Goal: Information Seeking & Learning: Learn about a topic

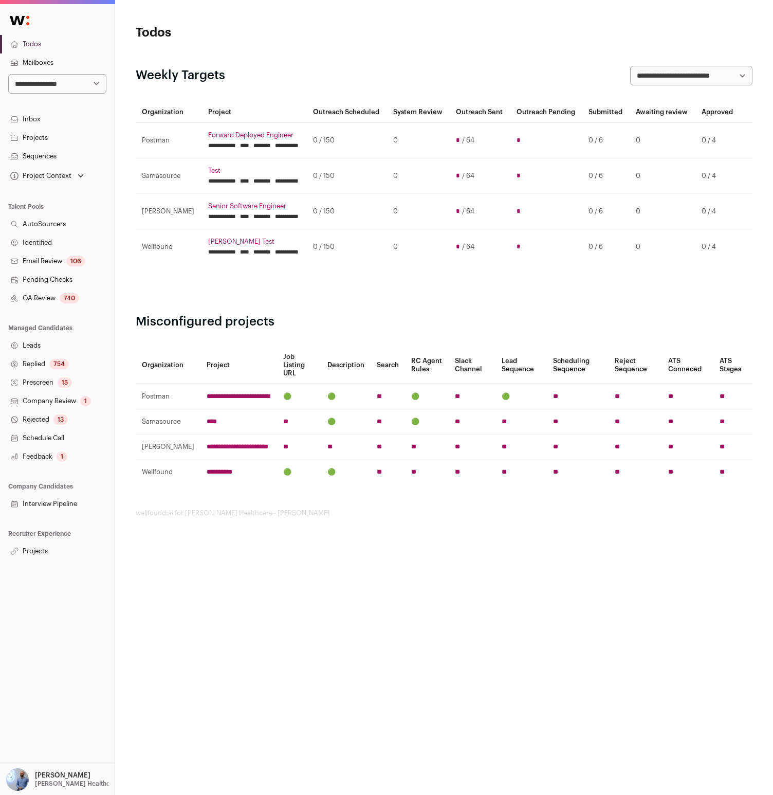
click at [44, 560] on link "Projects" at bounding box center [57, 551] width 115 height 19
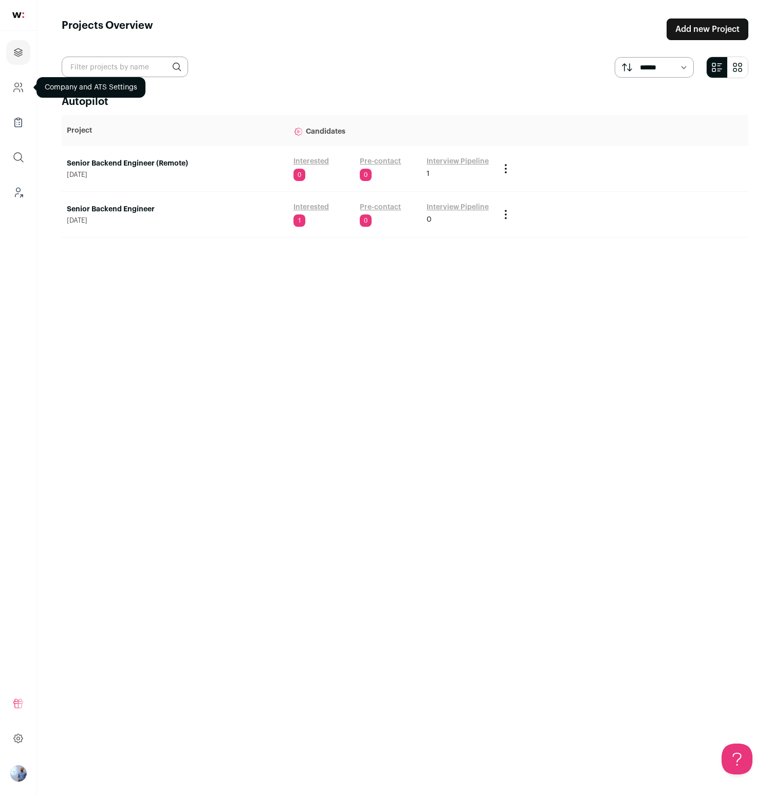
click at [25, 85] on link "Company and ATS Settings" at bounding box center [18, 87] width 24 height 25
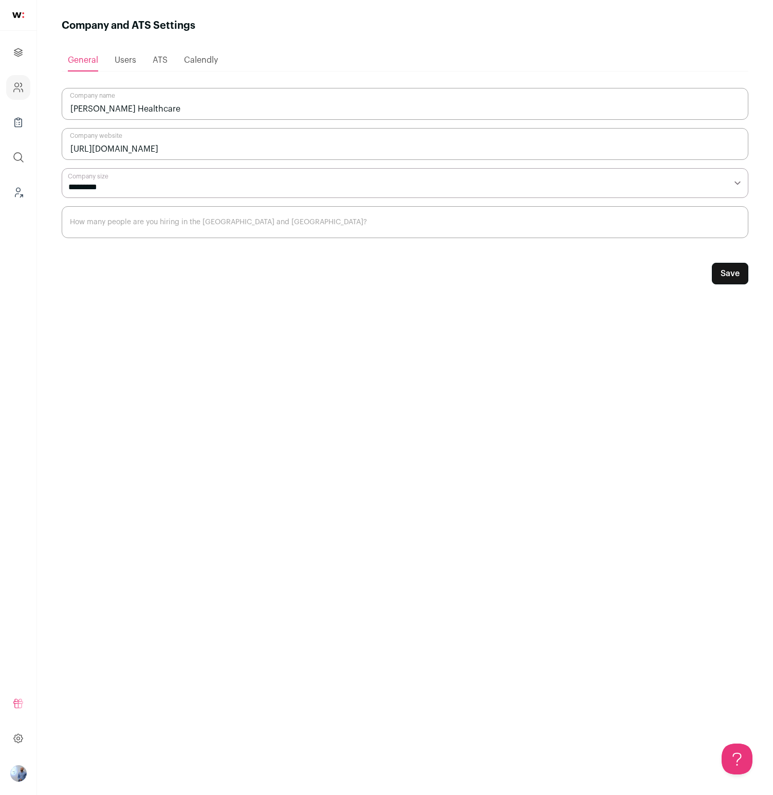
click at [20, 776] on img "Open dropdown" at bounding box center [18, 773] width 16 height 16
click at [72, 731] on span "Switch Accounts" at bounding box center [69, 728] width 69 height 10
click at [102, 639] on div "**********" at bounding box center [405, 404] width 687 height 743
click at [12, 777] on img "Open dropdown" at bounding box center [18, 773] width 16 height 16
click at [65, 684] on button "Todos" at bounding box center [92, 681] width 114 height 12
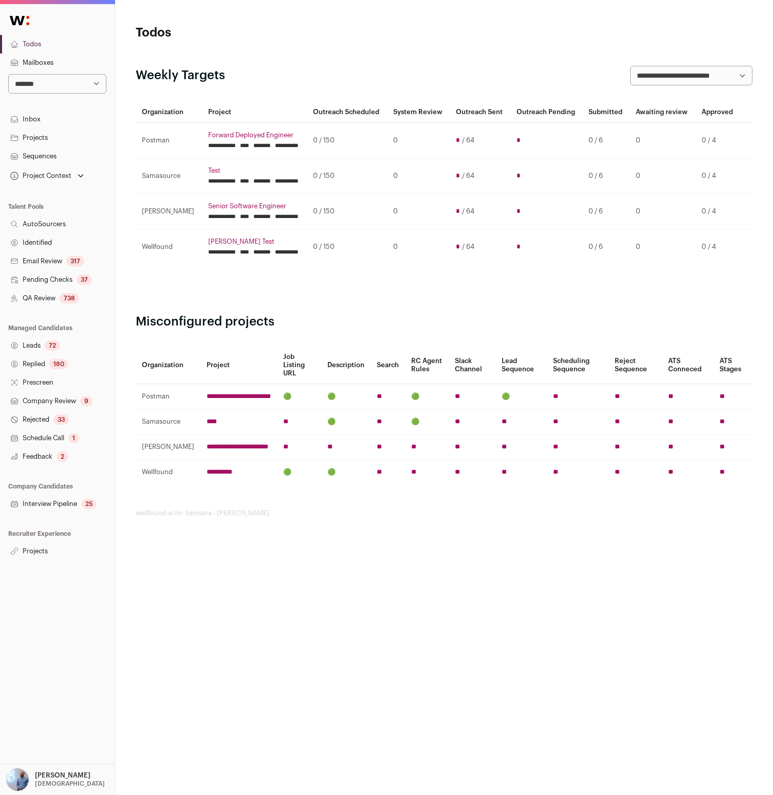
click at [36, 549] on link "Projects" at bounding box center [57, 551] width 115 height 19
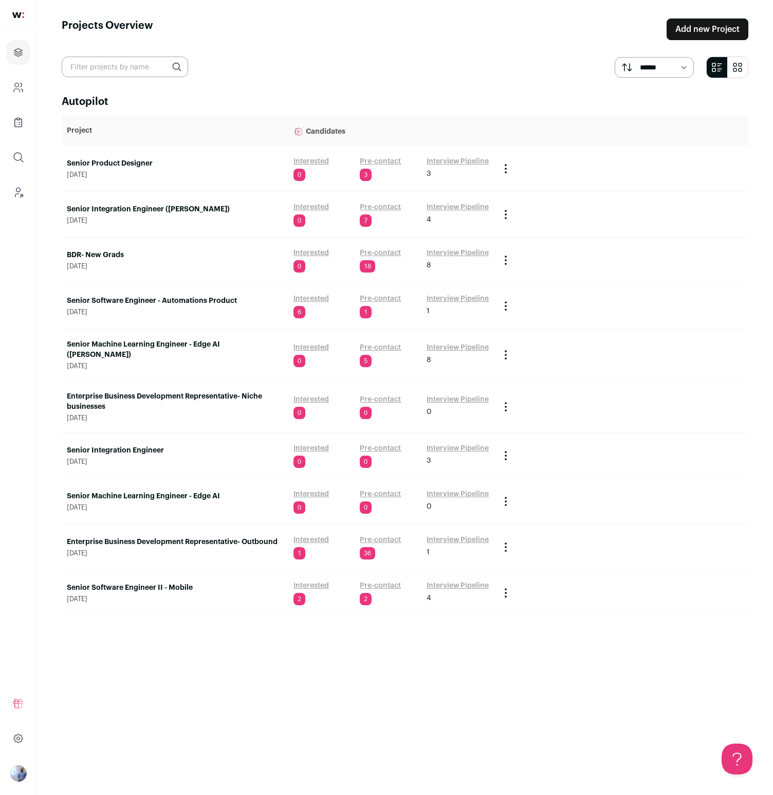
click at [224, 85] on main "Projects Overview Add new Project ****** ******* Autopilot Project Candidates S…" at bounding box center [405, 397] width 736 height 795
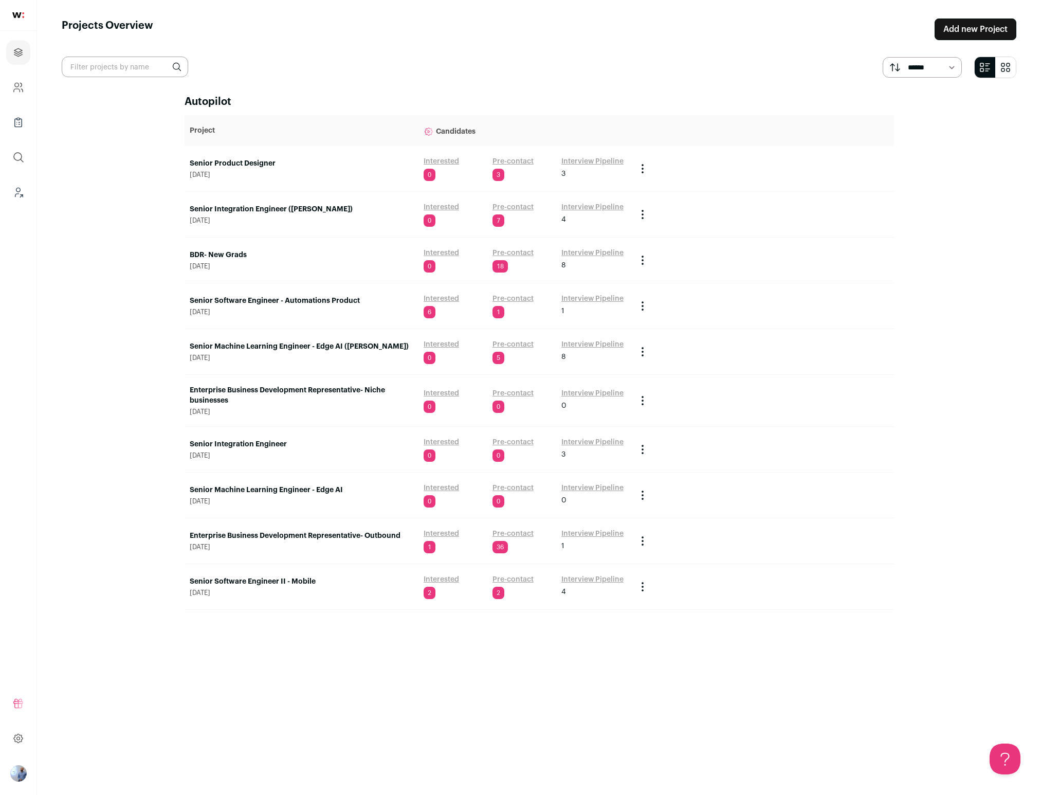
click at [242, 154] on td "Senior Product Designer August 6, 2025" at bounding box center [302, 169] width 234 height 46
click at [235, 164] on link "Senior Product Designer" at bounding box center [302, 163] width 224 height 10
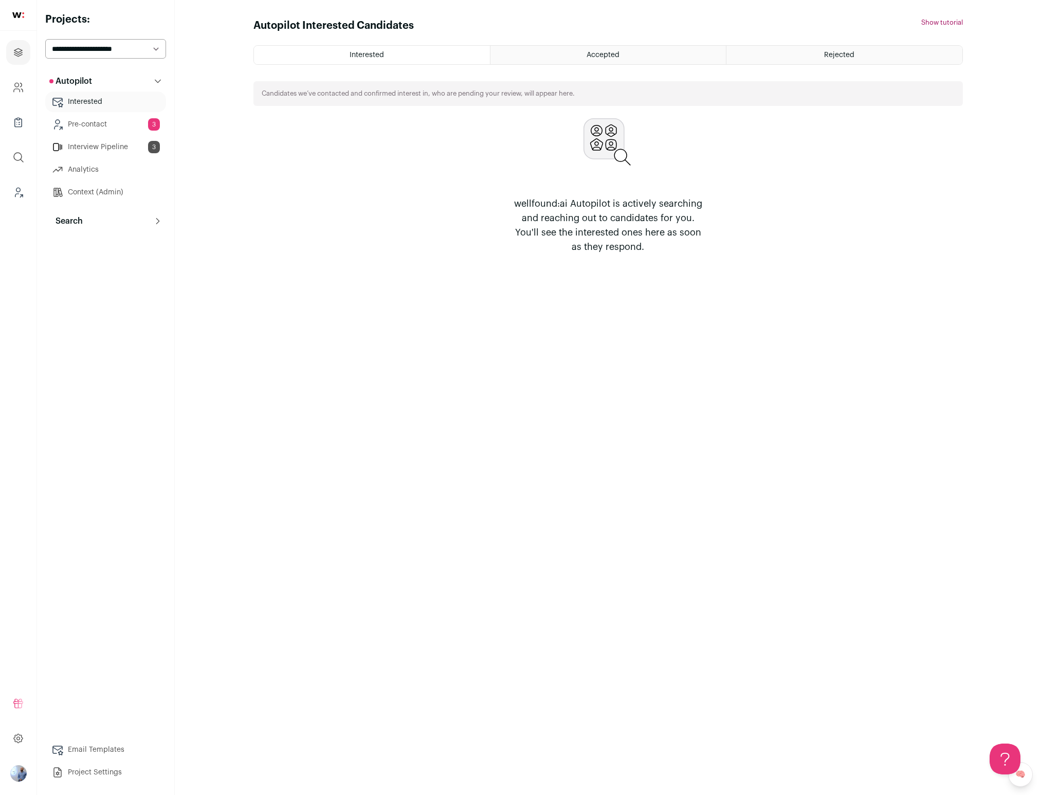
click at [95, 122] on link "Pre-contact 3" at bounding box center [105, 124] width 121 height 21
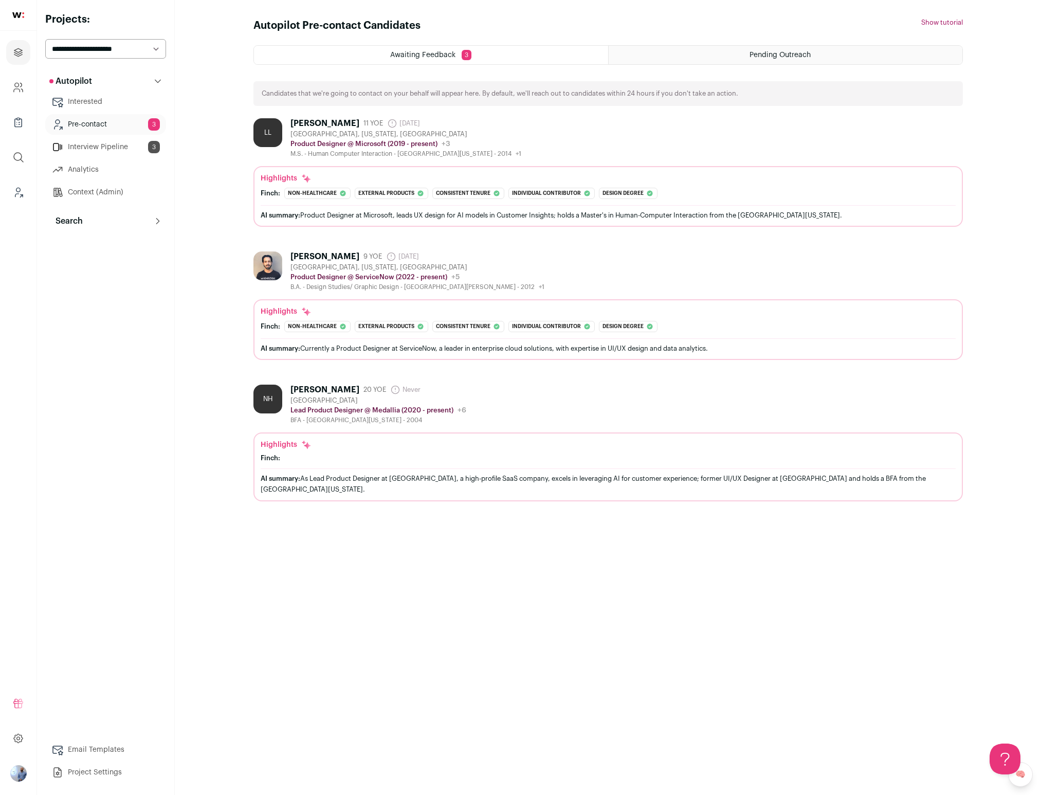
click at [100, 174] on link "Analytics" at bounding box center [105, 169] width 121 height 21
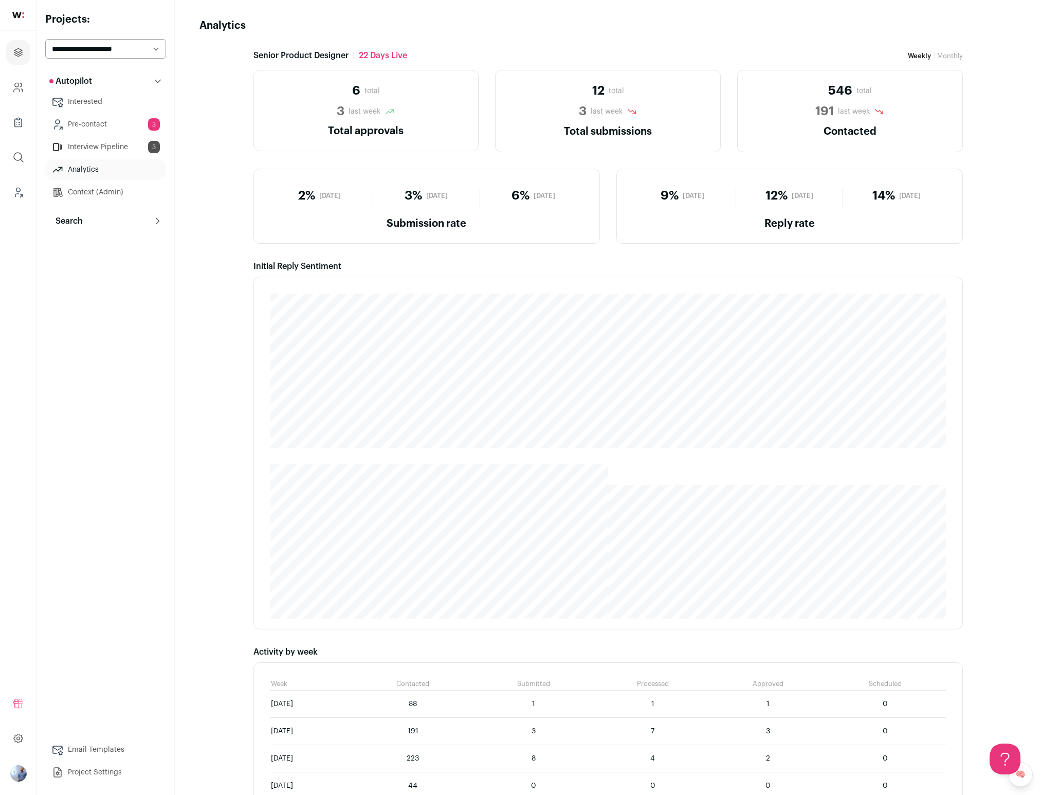
click at [113, 48] on select "**********" at bounding box center [105, 49] width 121 height 20
click at [692, 34] on main "Analytics Senior Product Designer | 22 days Live Weekly | Monthly 6 total 3 las…" at bounding box center [608, 533] width 866 height 1066
click at [98, 51] on select "**********" at bounding box center [105, 49] width 121 height 20
select select "*****"
click at [45, 39] on select "**********" at bounding box center [105, 49] width 121 height 20
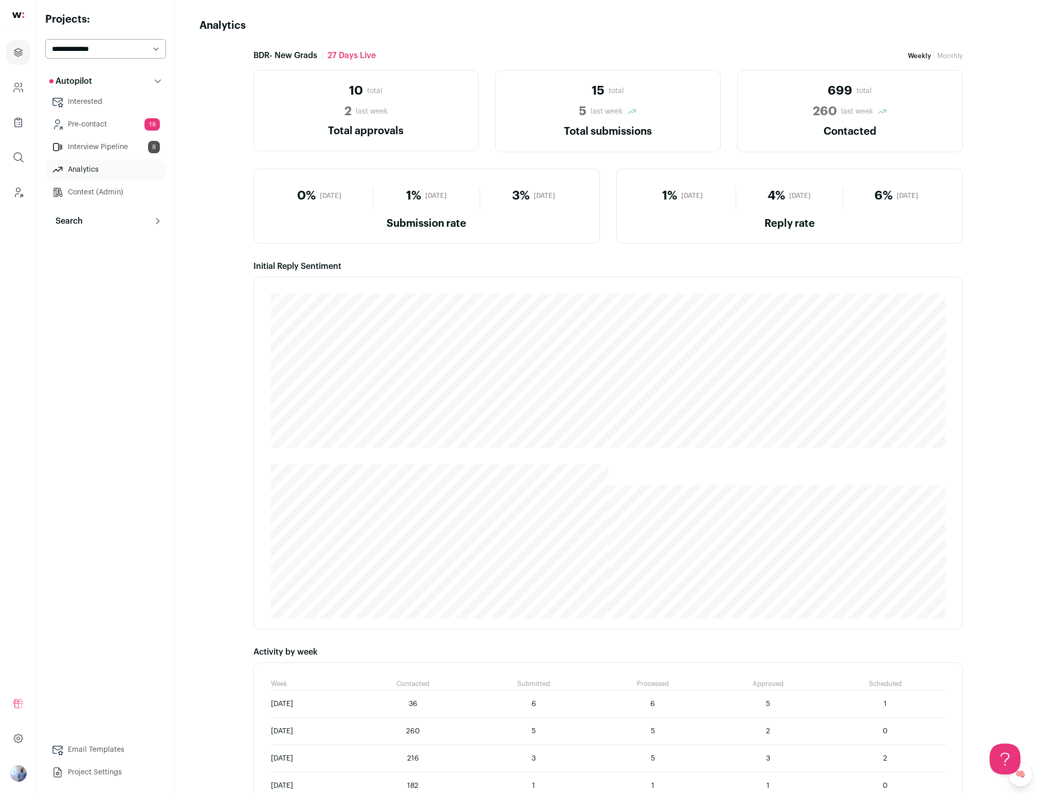
click at [129, 46] on select "**********" at bounding box center [105, 49] width 121 height 20
select select "*****"
click at [45, 39] on select "**********" at bounding box center [105, 49] width 121 height 20
click at [108, 54] on select "**********" at bounding box center [105, 49] width 121 height 20
select select "*****"
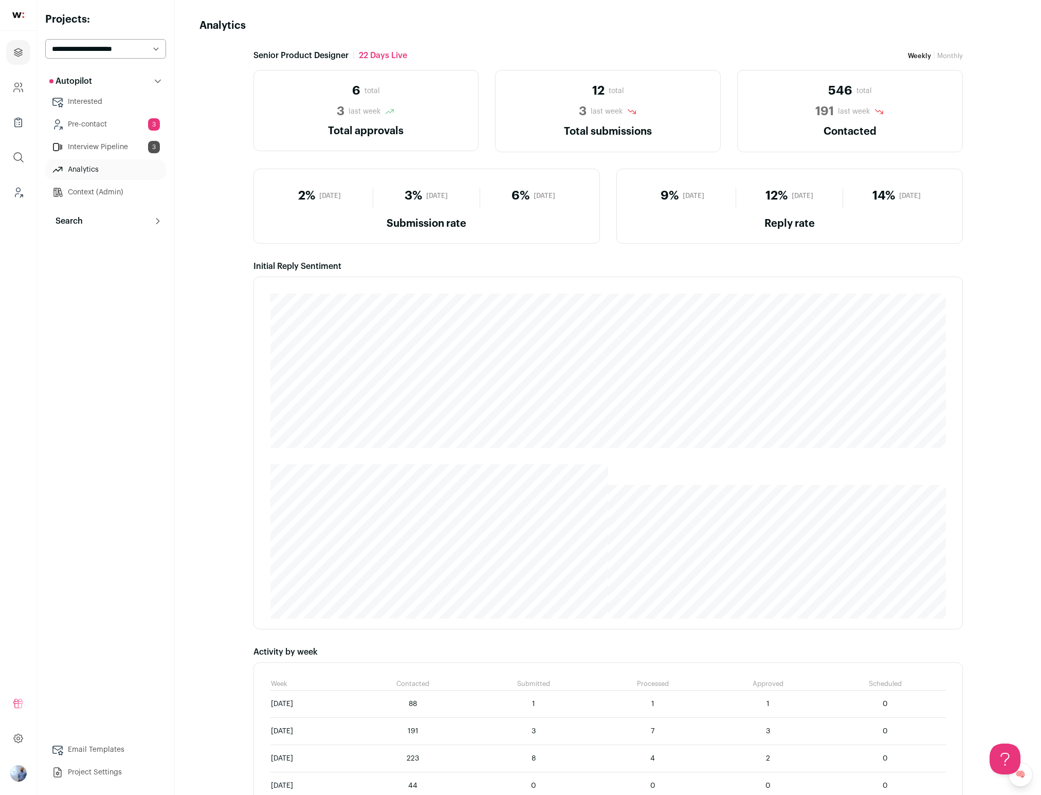
click at [45, 39] on select "**********" at bounding box center [105, 49] width 121 height 20
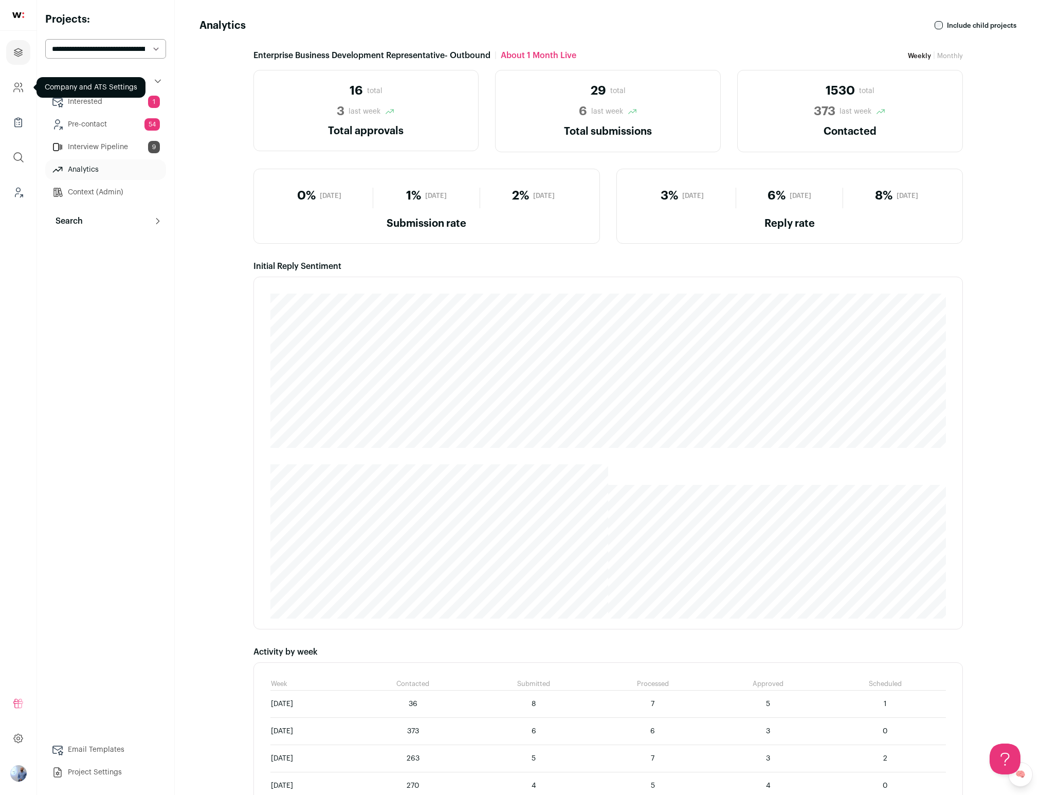
click at [15, 97] on link "Company and ATS Settings" at bounding box center [18, 87] width 24 height 25
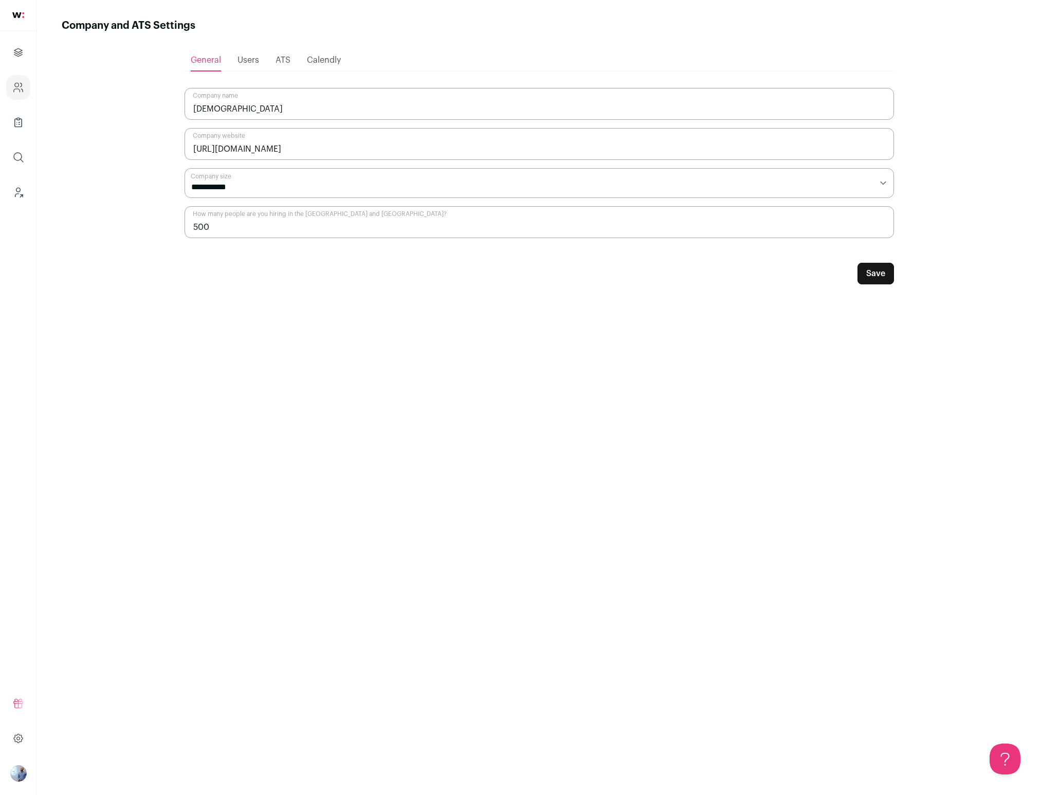
click at [289, 55] on div "ATS" at bounding box center [283, 60] width 15 height 21
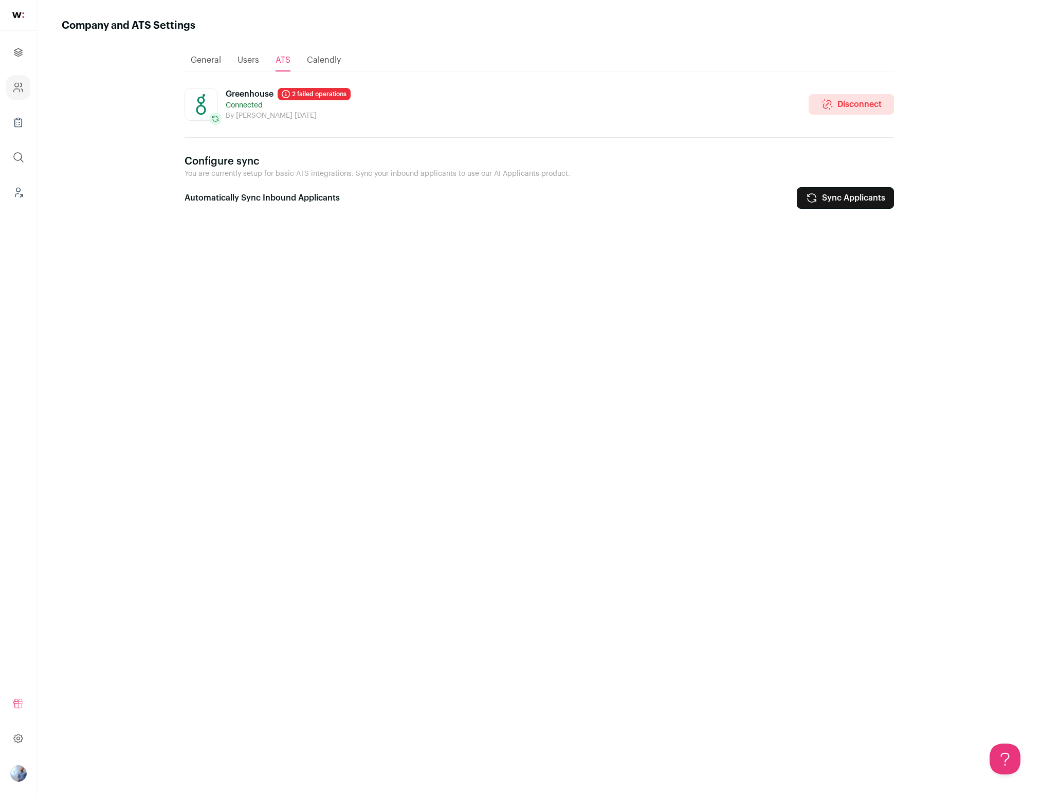
click at [245, 61] on span "Users" at bounding box center [248, 60] width 22 height 8
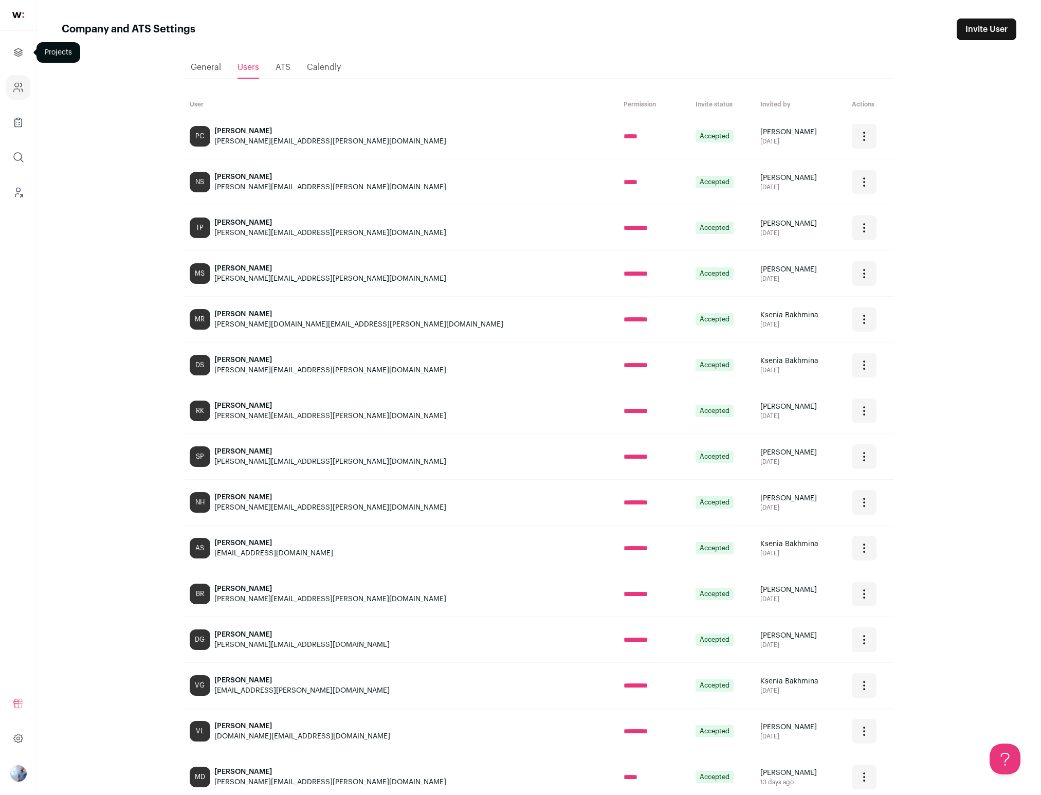
click at [18, 48] on icon "Projects" at bounding box center [18, 52] width 8 height 8
click at [21, 14] on img at bounding box center [18, 15] width 12 height 6
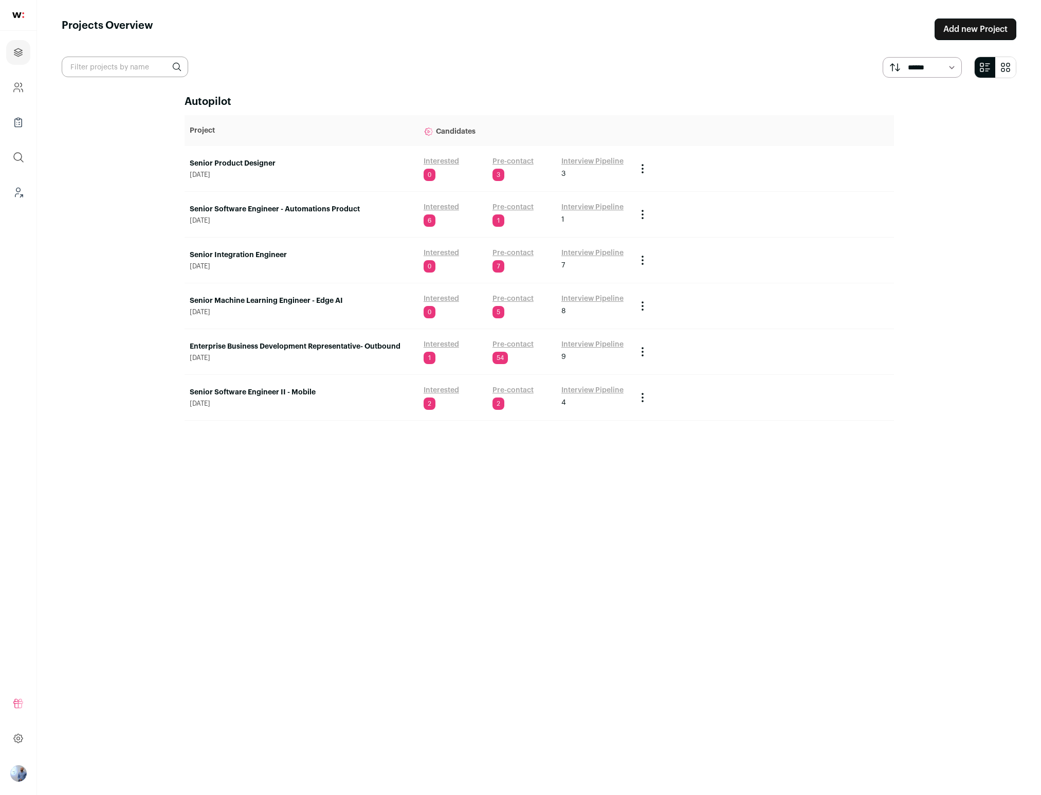
click at [316, 309] on span "July 21, 2025" at bounding box center [302, 312] width 224 height 8
click at [299, 302] on link "Senior Machine Learning Engineer - Edge AI" at bounding box center [302, 301] width 224 height 10
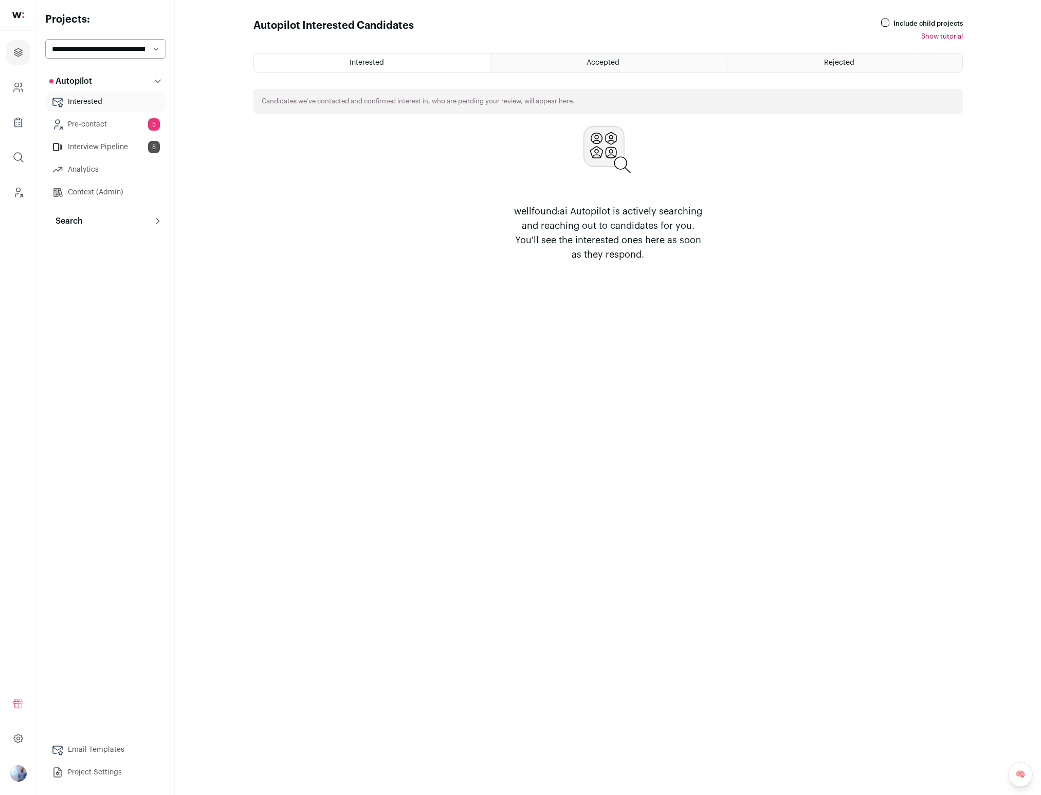
click at [90, 176] on link "Analytics" at bounding box center [105, 169] width 121 height 21
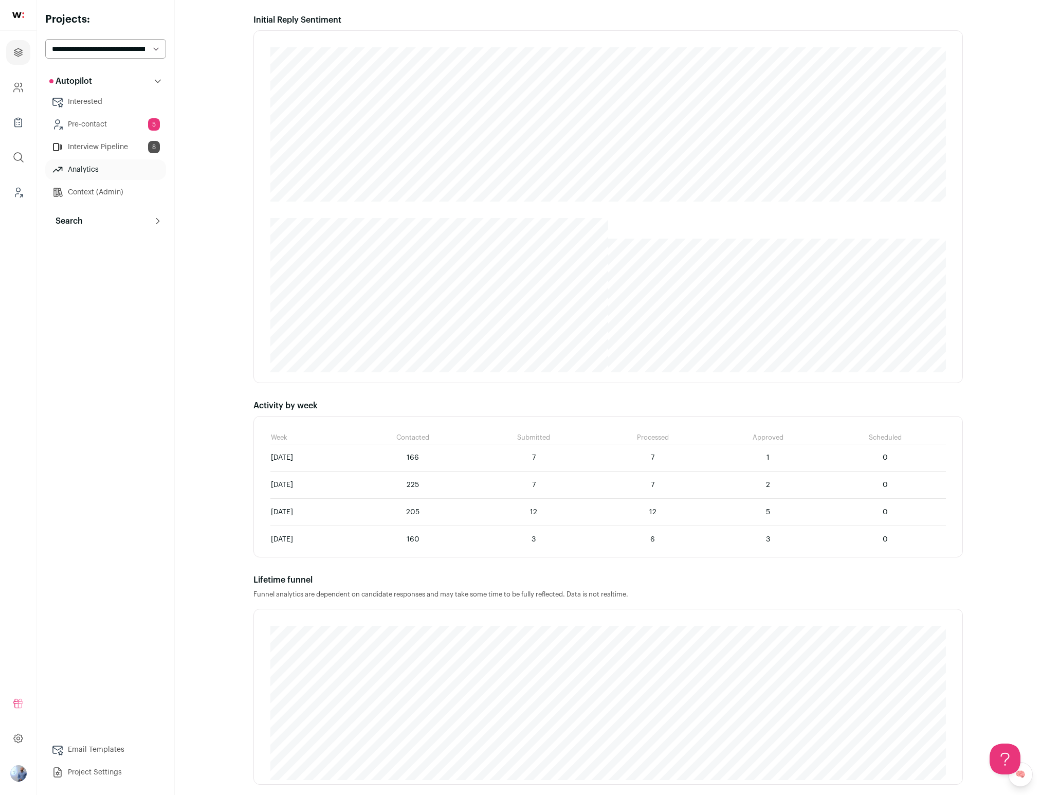
scroll to position [271, 0]
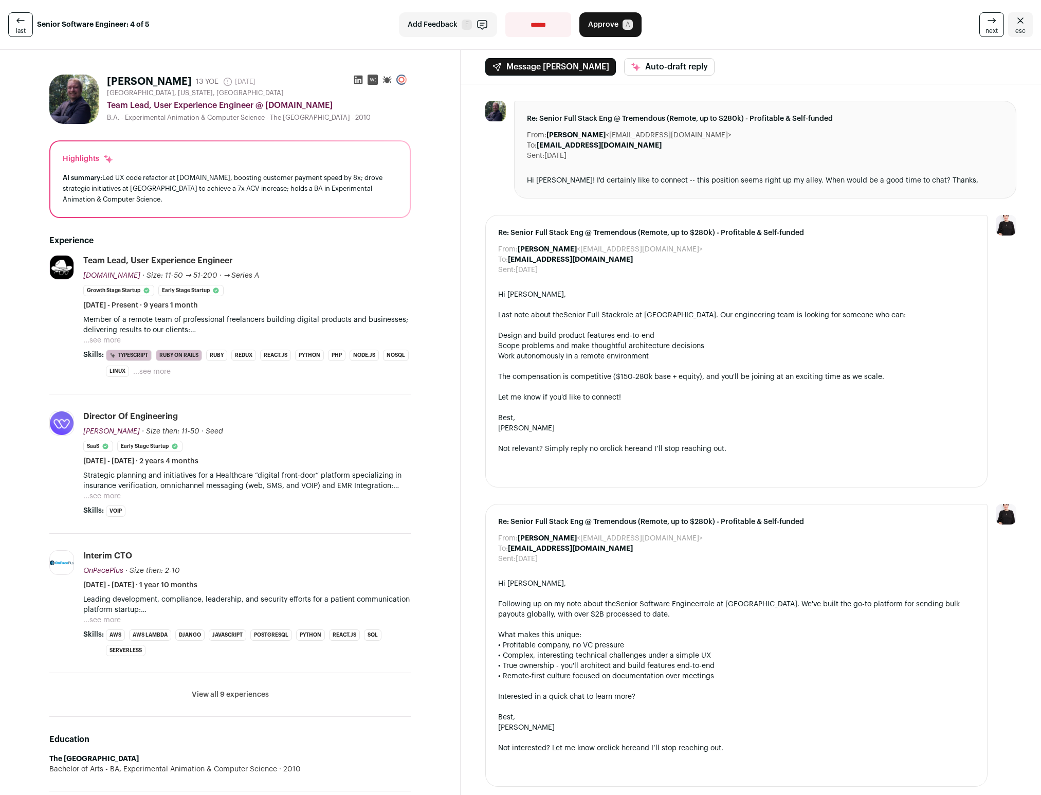
click at [1009, 24] on link "esc" at bounding box center [1020, 24] width 25 height 25
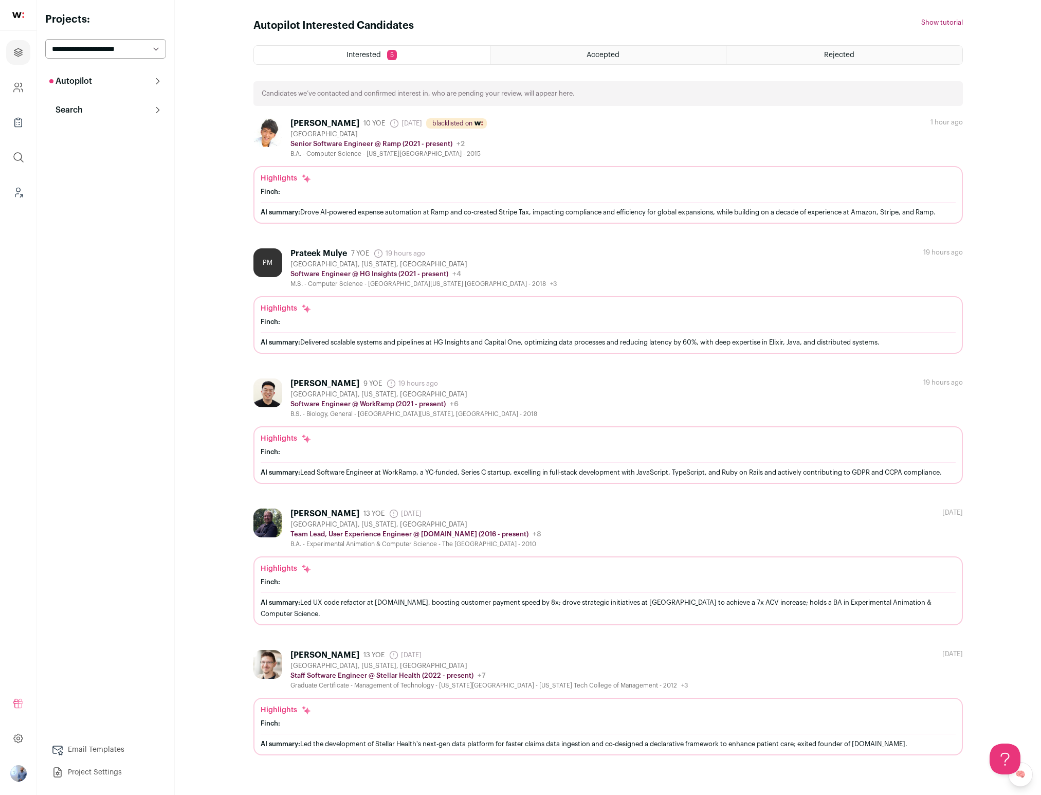
click at [100, 85] on button "Autopilot" at bounding box center [105, 81] width 121 height 21
click at [121, 127] on link "Pre-contact 2" at bounding box center [105, 124] width 121 height 21
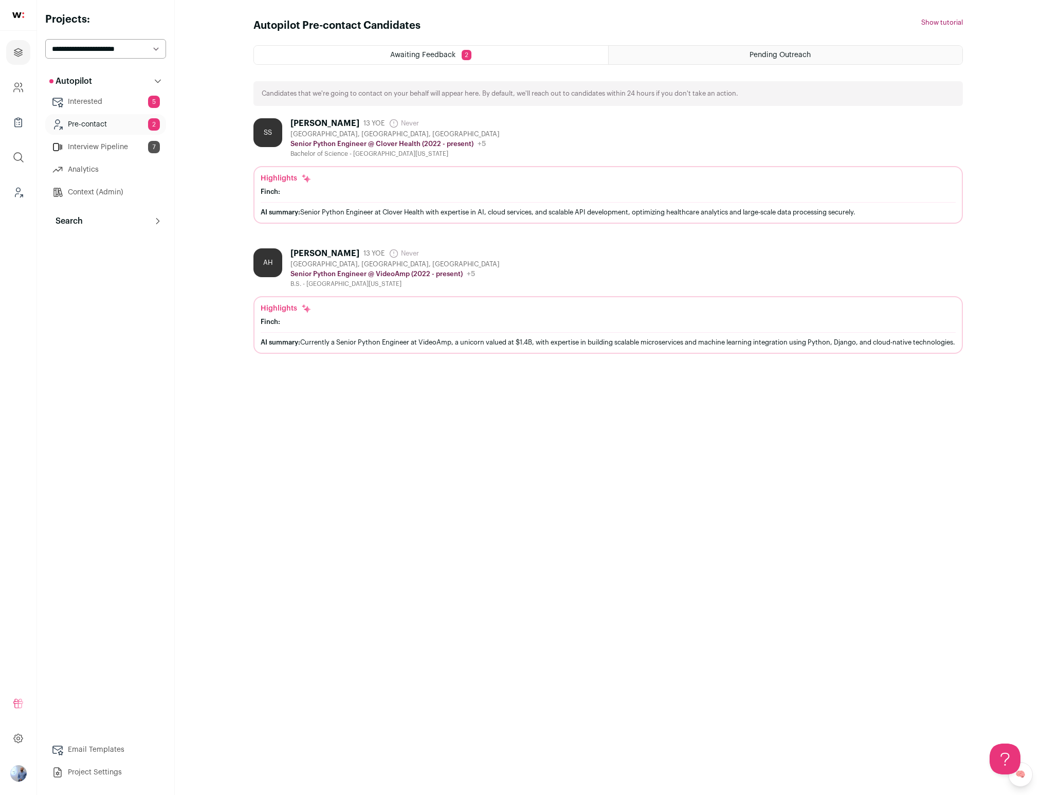
click at [116, 137] on link "Interview Pipeline 7" at bounding box center [105, 147] width 121 height 21
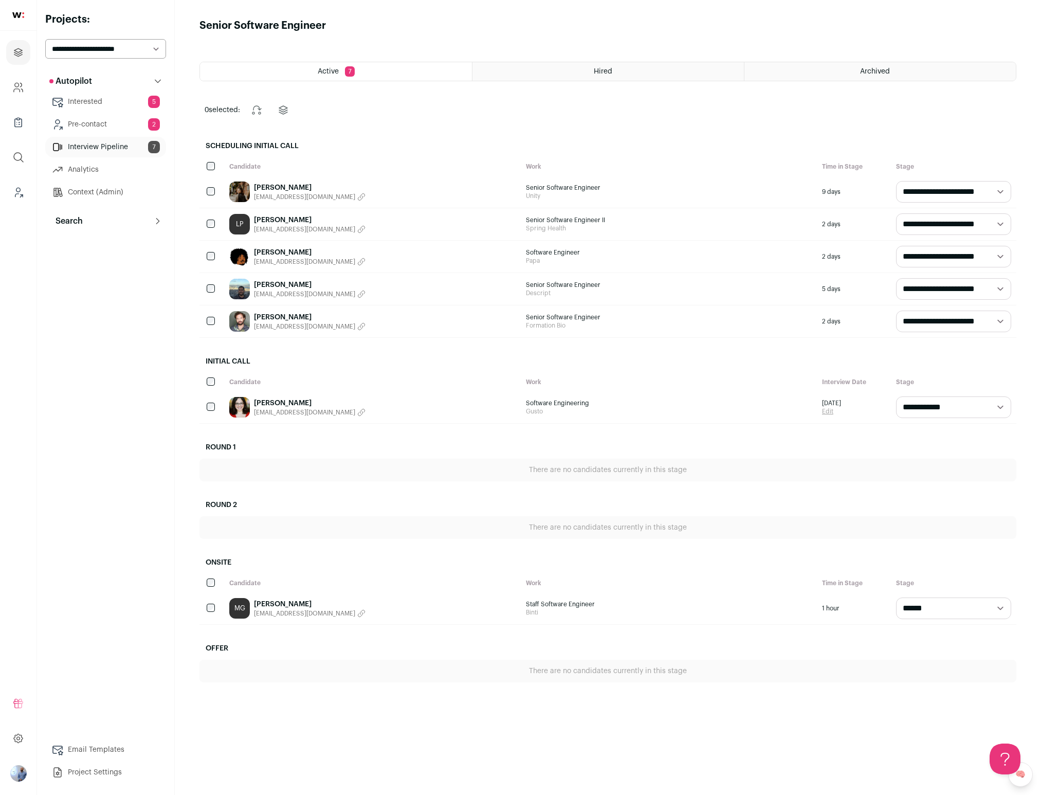
click at [284, 183] on link "May Kim" at bounding box center [310, 187] width 112 height 10
click at [77, 215] on p "Search" at bounding box center [65, 221] width 33 height 12
click at [106, 253] on ul "Search System Reviews 83 Prospects 2 Replied 19 Schedule call Rejected" at bounding box center [105, 303] width 121 height 144
click at [106, 247] on link "Search" at bounding box center [105, 241] width 121 height 21
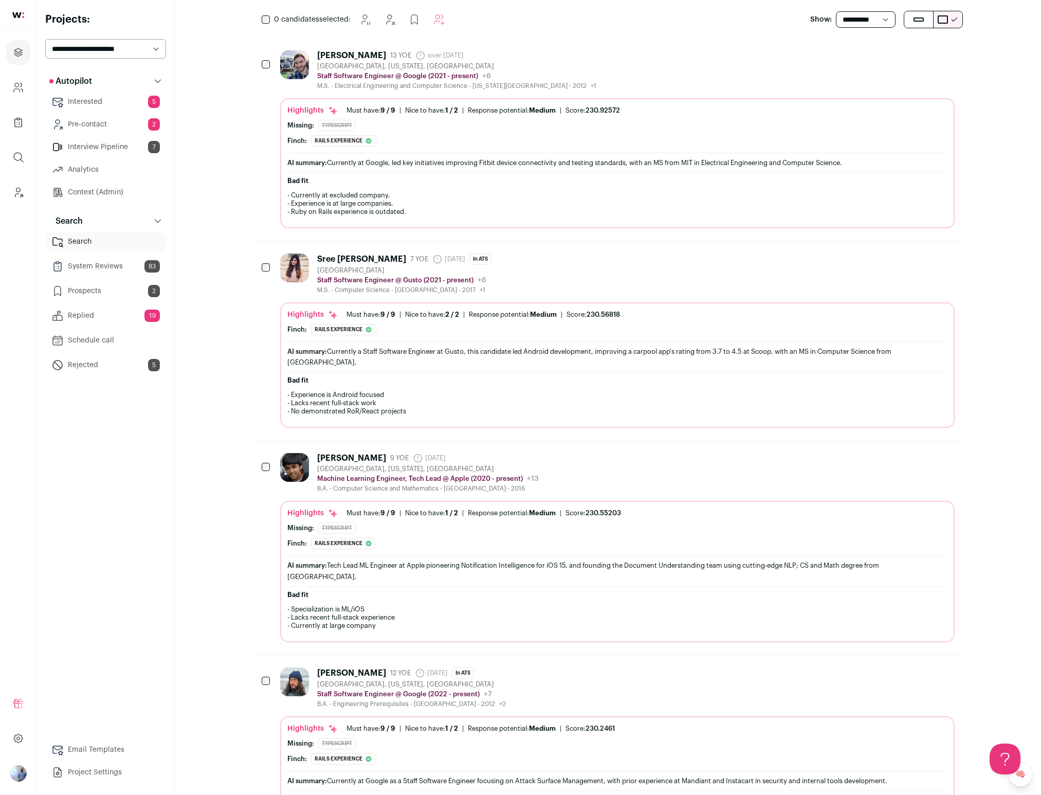
scroll to position [122, 0]
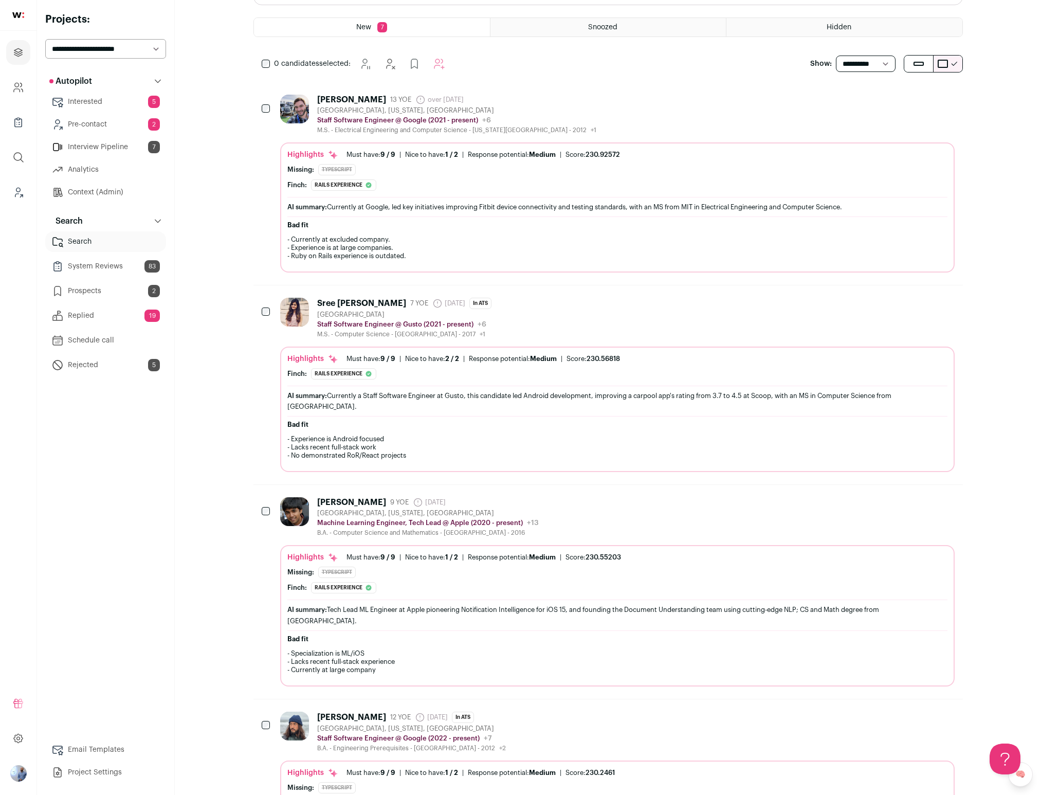
click at [111, 126] on link "Pre-contact 2" at bounding box center [105, 124] width 121 height 21
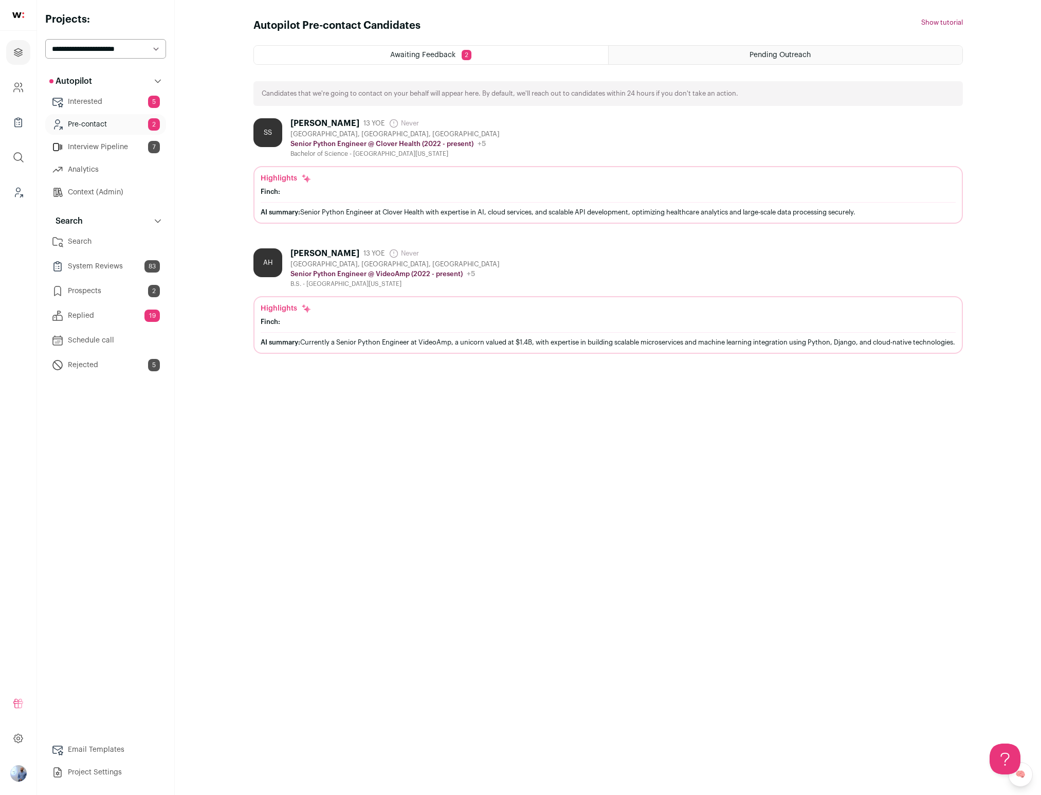
click at [300, 185] on div "Highlights Finch:" at bounding box center [608, 184] width 695 height 23
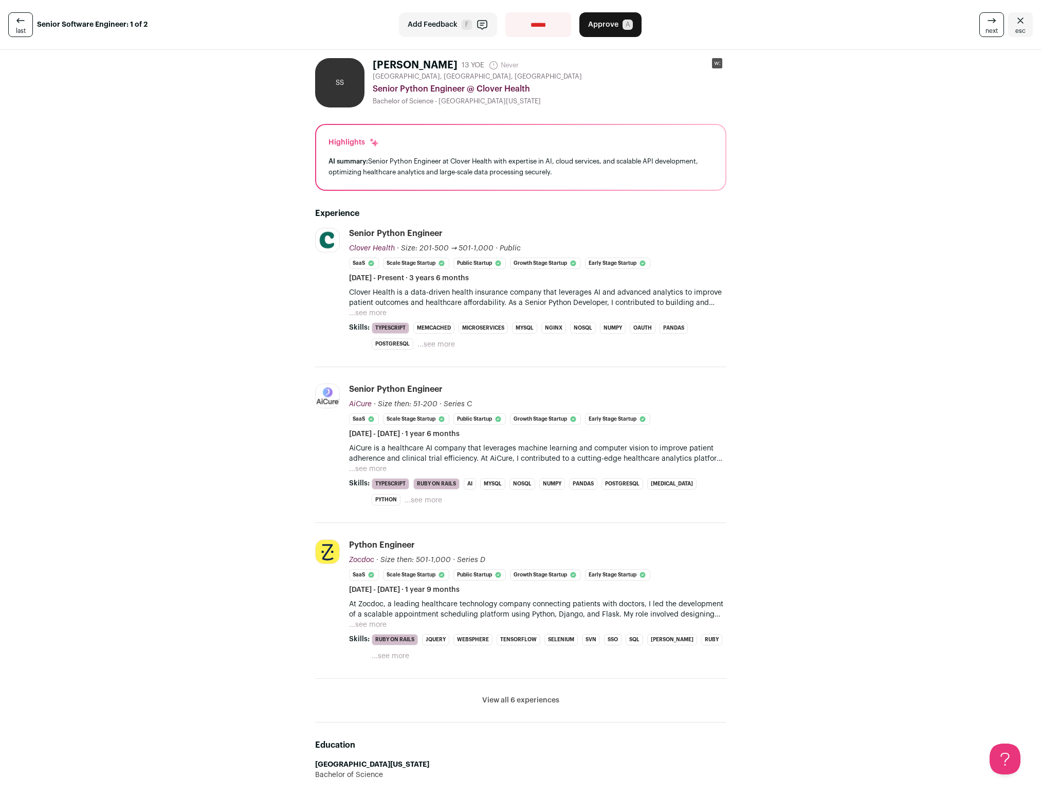
click at [318, 167] on div "Highlights AI summary: Senior Python Engineer at Clover Health with expertise i…" at bounding box center [520, 157] width 409 height 65
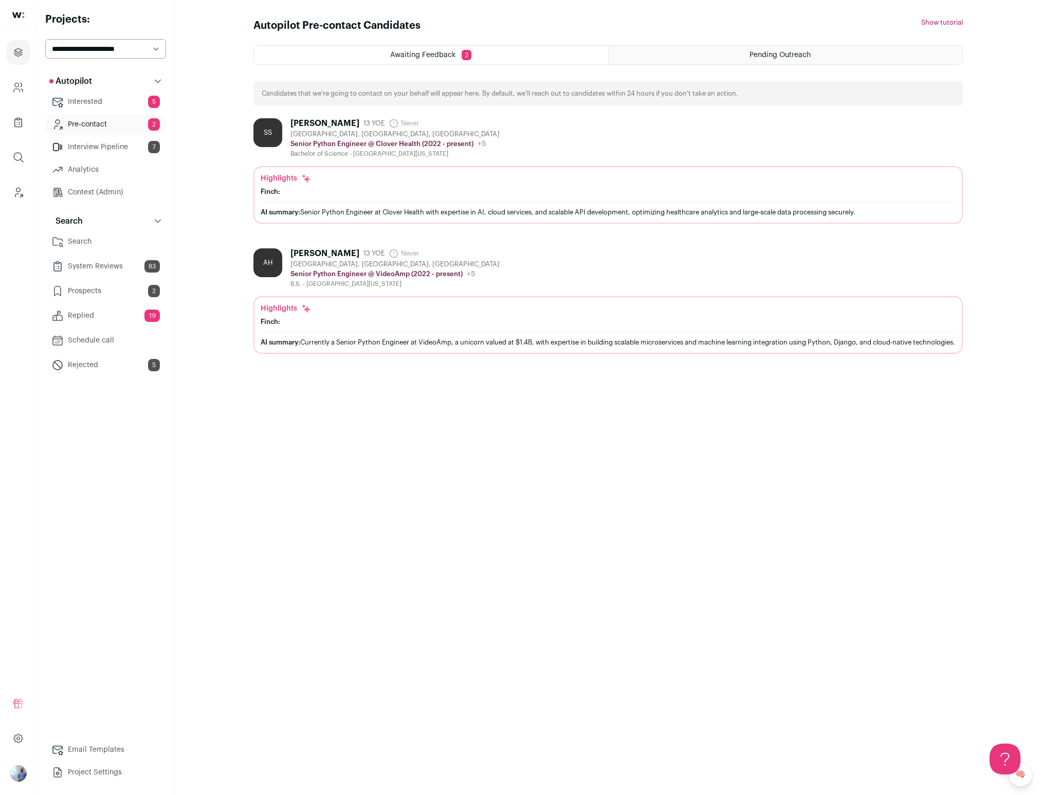
click at [340, 166] on div "Highlights [PERSON_NAME]: AI summary: Senior Python Engineer at Clover Health w…" at bounding box center [607, 195] width 709 height 58
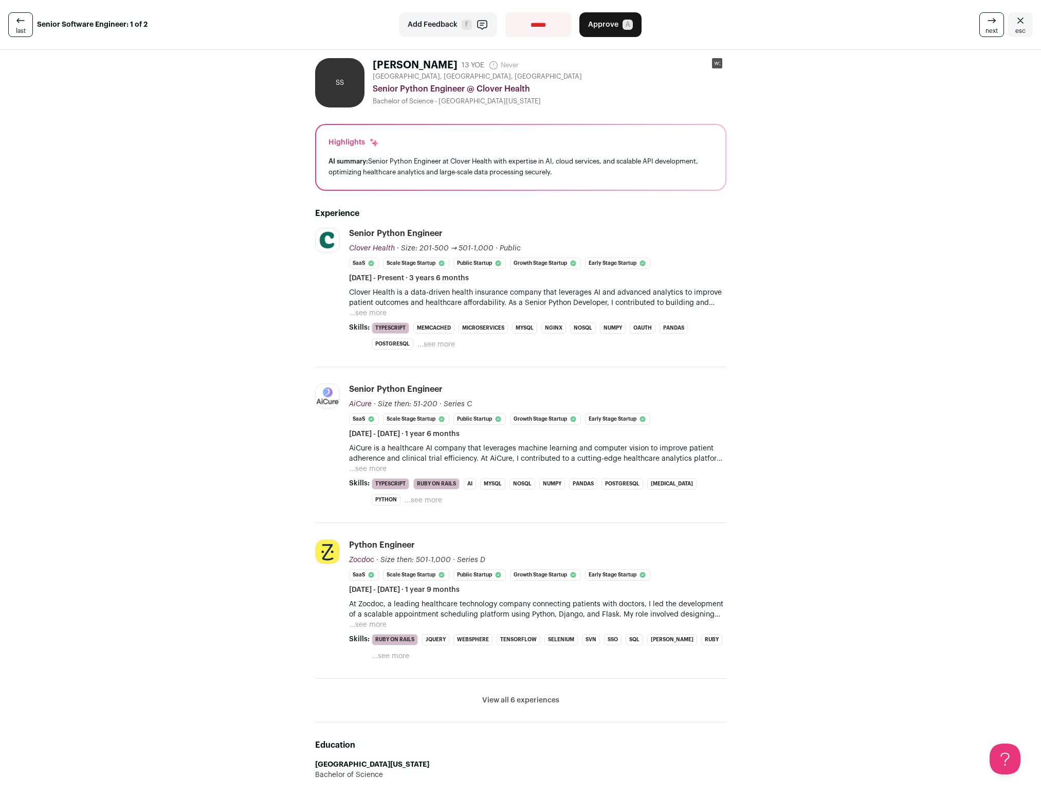
click at [1027, 22] on link "esc" at bounding box center [1020, 24] width 25 height 25
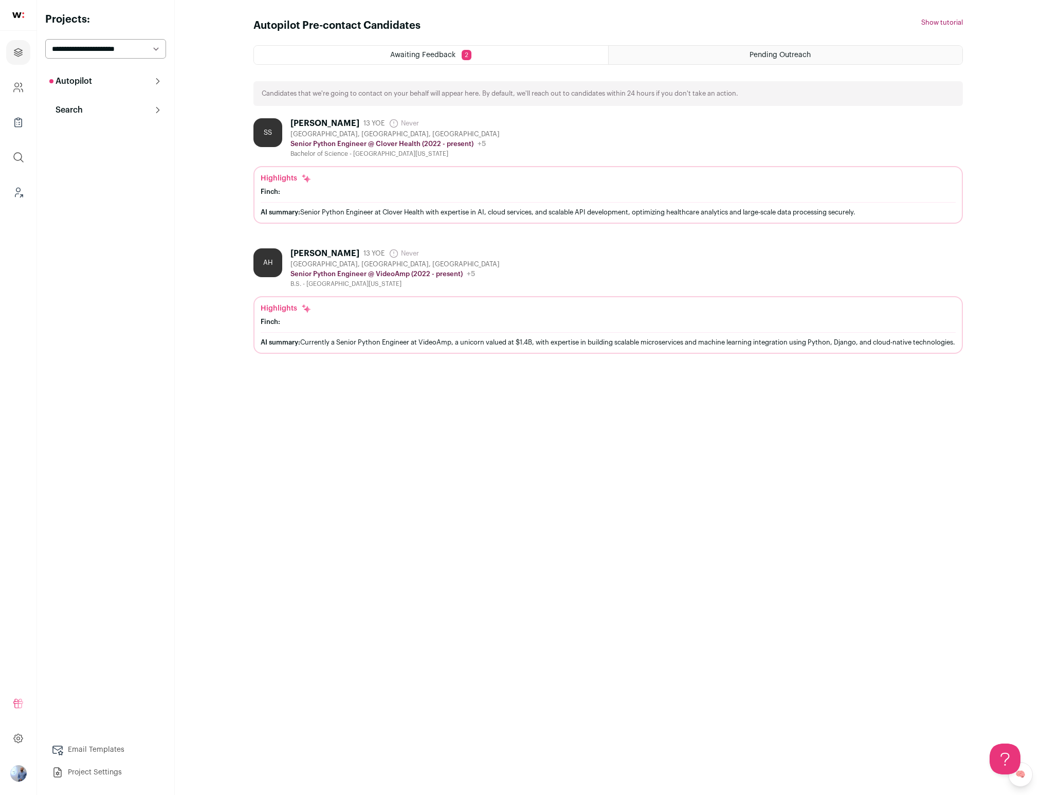
click at [317, 323] on div "Finch:" at bounding box center [608, 322] width 695 height 8
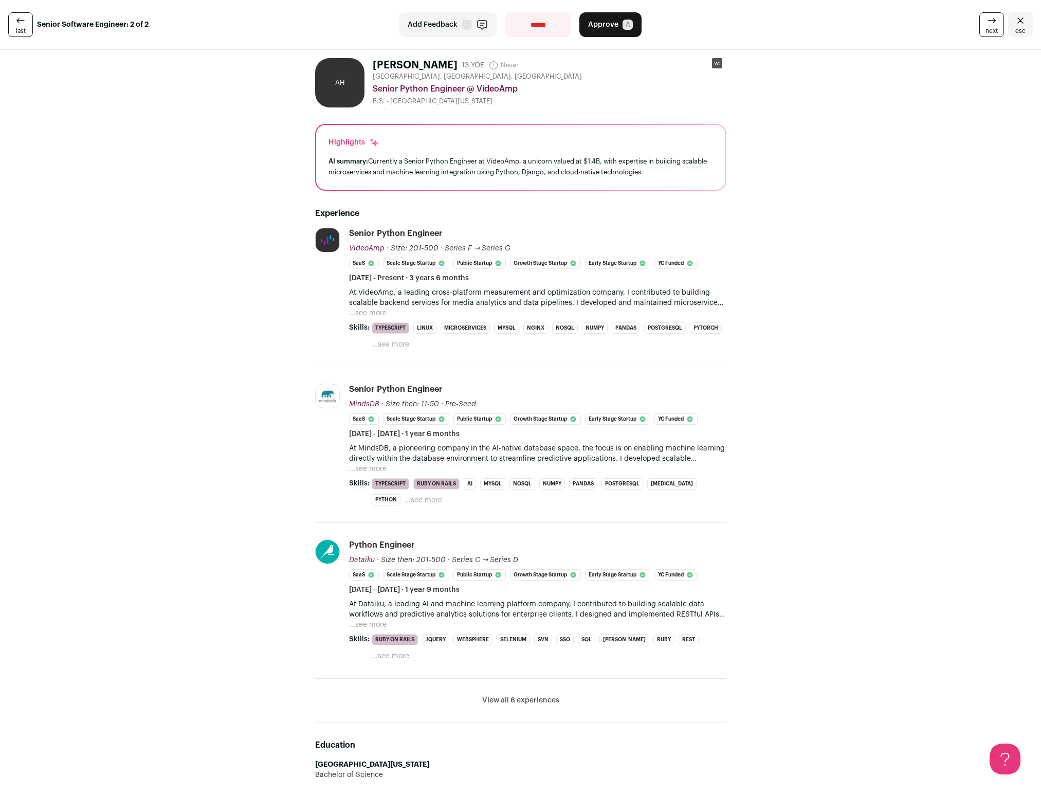
click at [1028, 20] on link "esc" at bounding box center [1020, 24] width 25 height 25
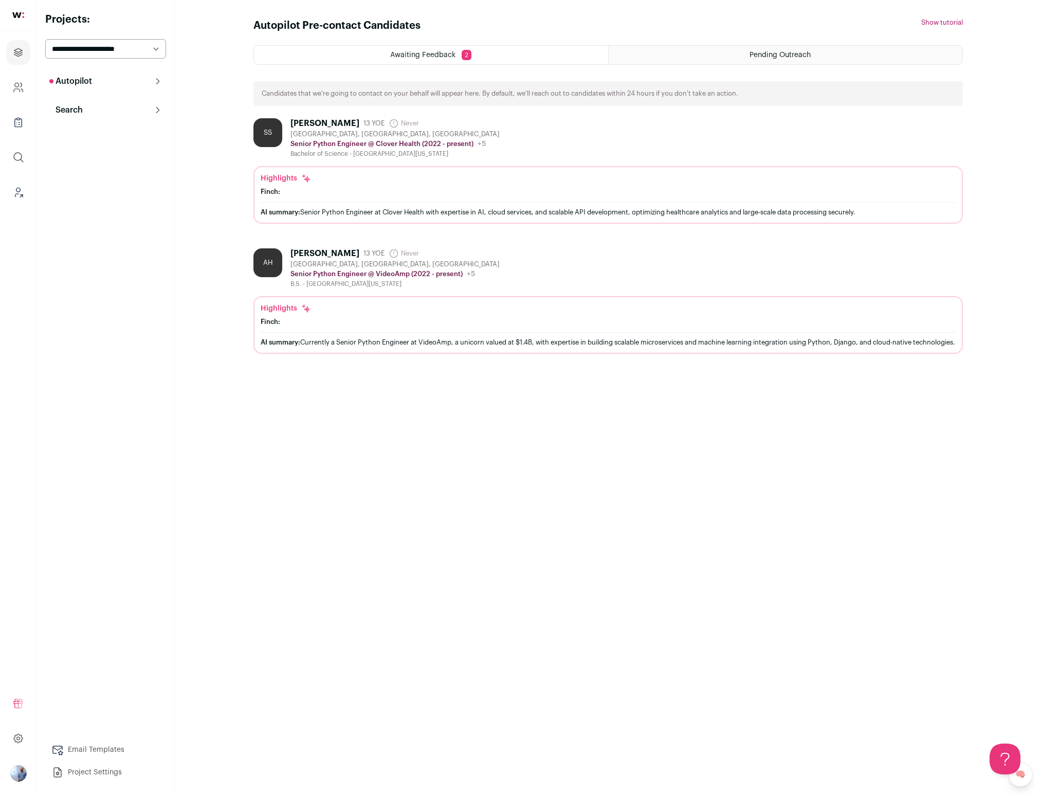
click at [100, 90] on button "Autopilot" at bounding box center [105, 81] width 121 height 21
click at [120, 100] on link "Interested 5" at bounding box center [105, 101] width 121 height 21
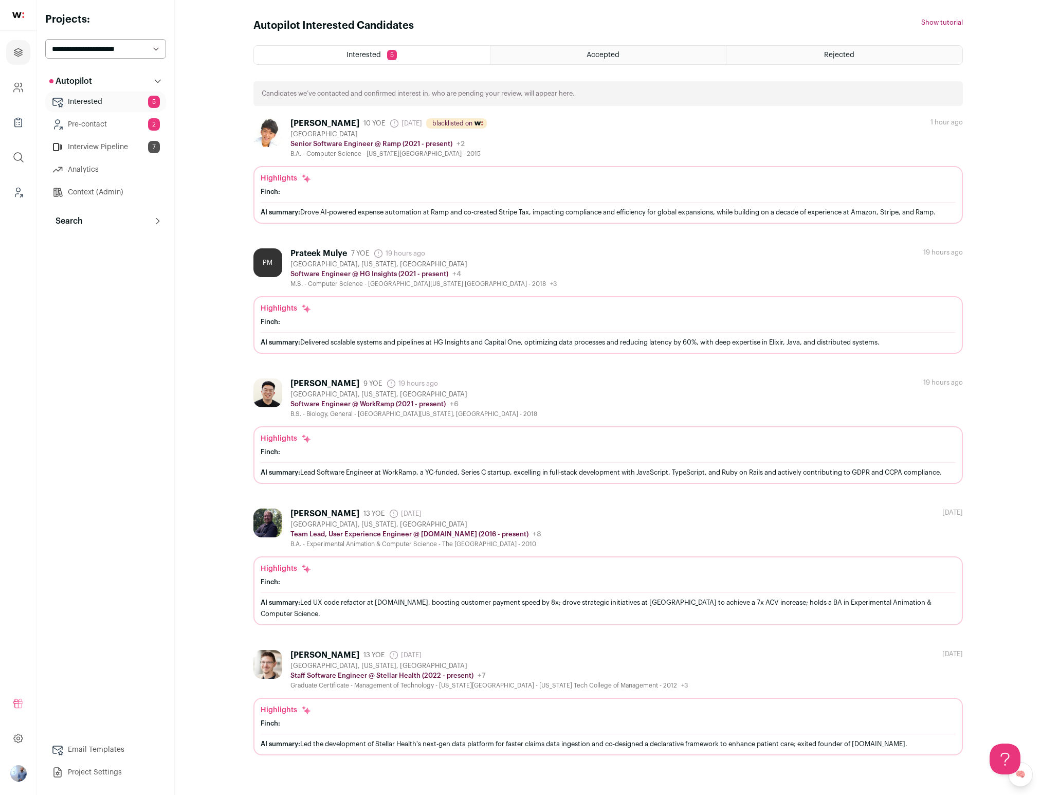
click at [333, 253] on div "Prateek Mulye" at bounding box center [318, 253] width 57 height 10
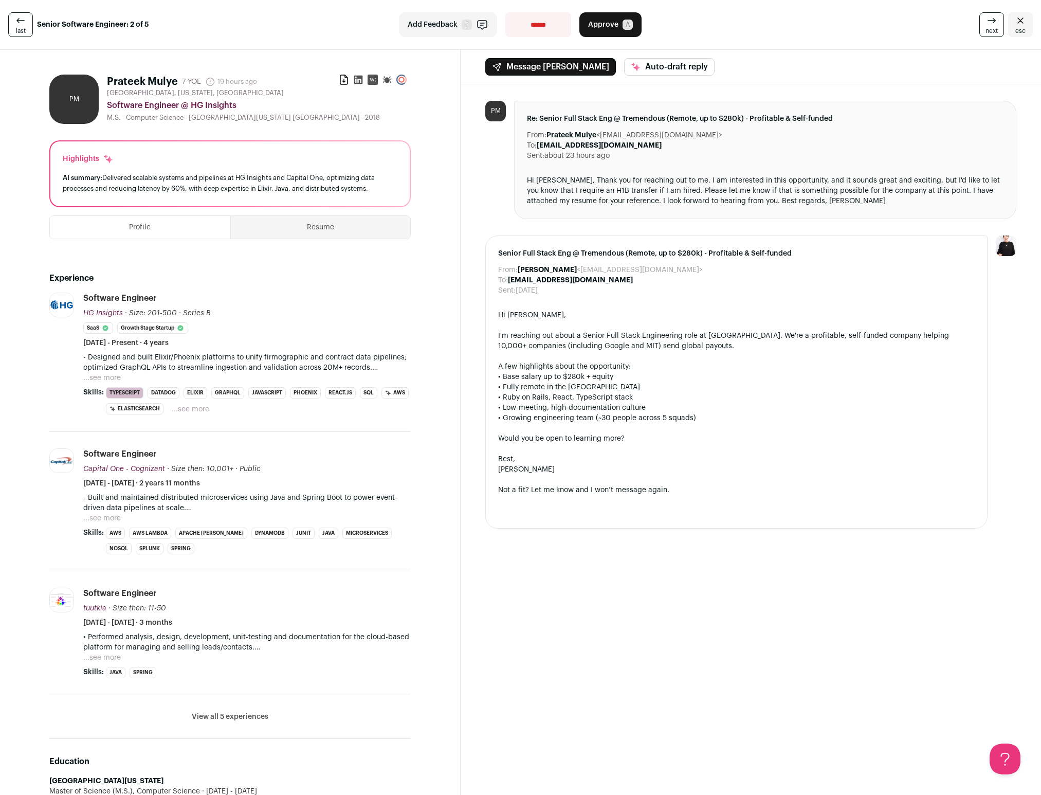
click at [189, 415] on li "HG Insights hginsights.com Add to company list Public / Private Private Valuati…" at bounding box center [229, 361] width 361 height 139
click at [196, 411] on button "...see more" at bounding box center [191, 409] width 38 height 10
click at [106, 519] on button "...see more" at bounding box center [102, 518] width 38 height 10
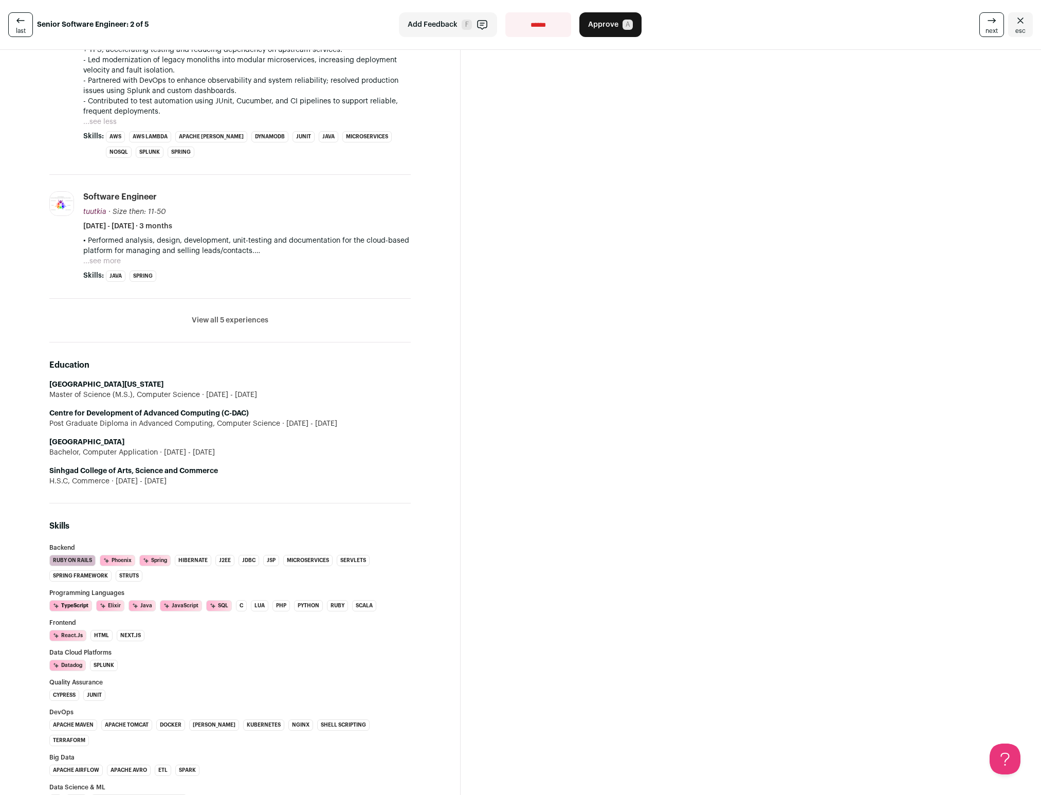
scroll to position [463, 0]
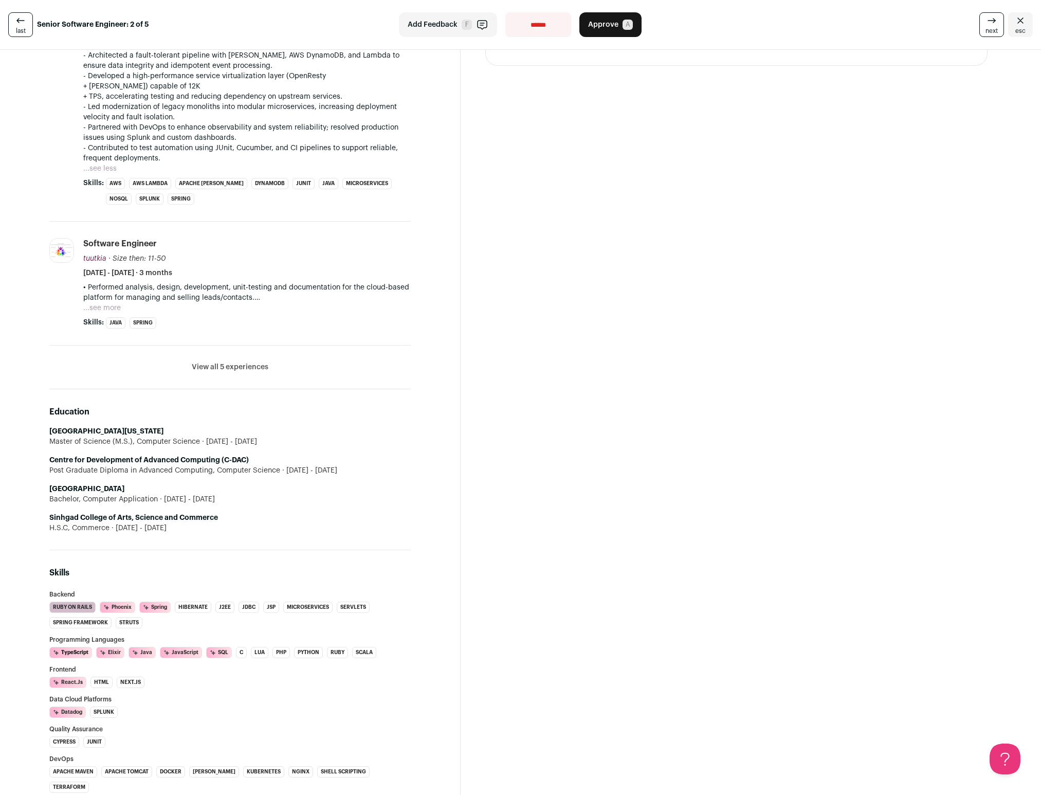
click at [101, 304] on button "...see more" at bounding box center [102, 308] width 38 height 10
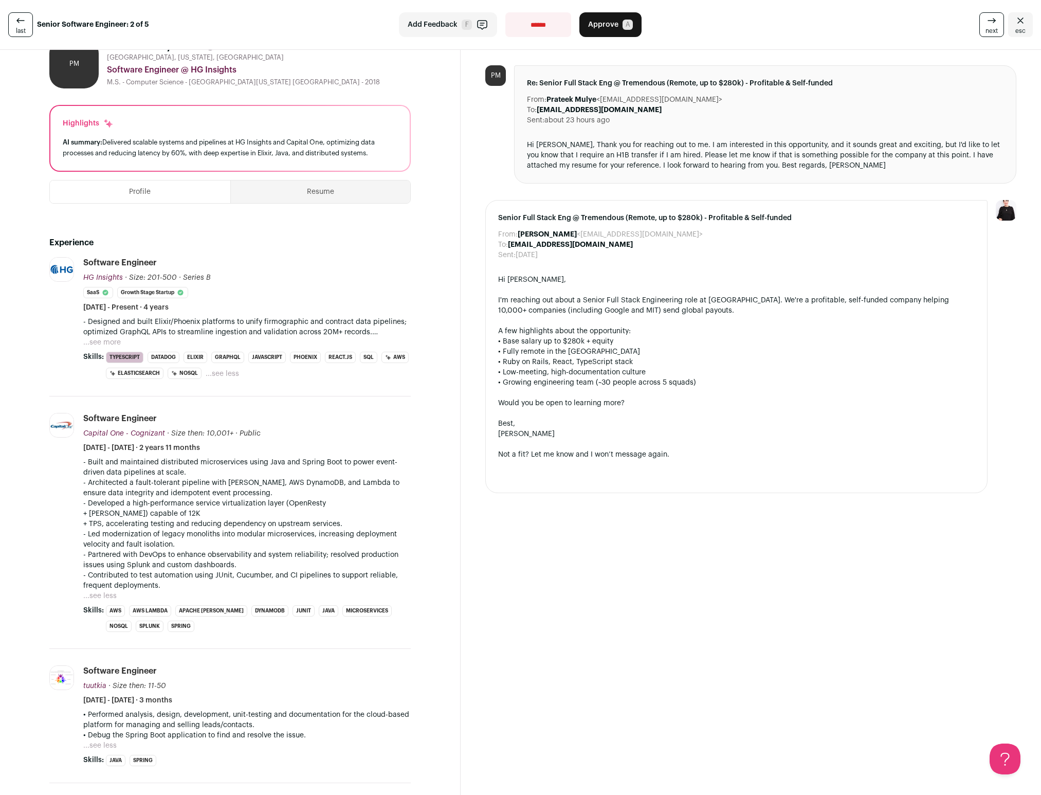
scroll to position [0, 0]
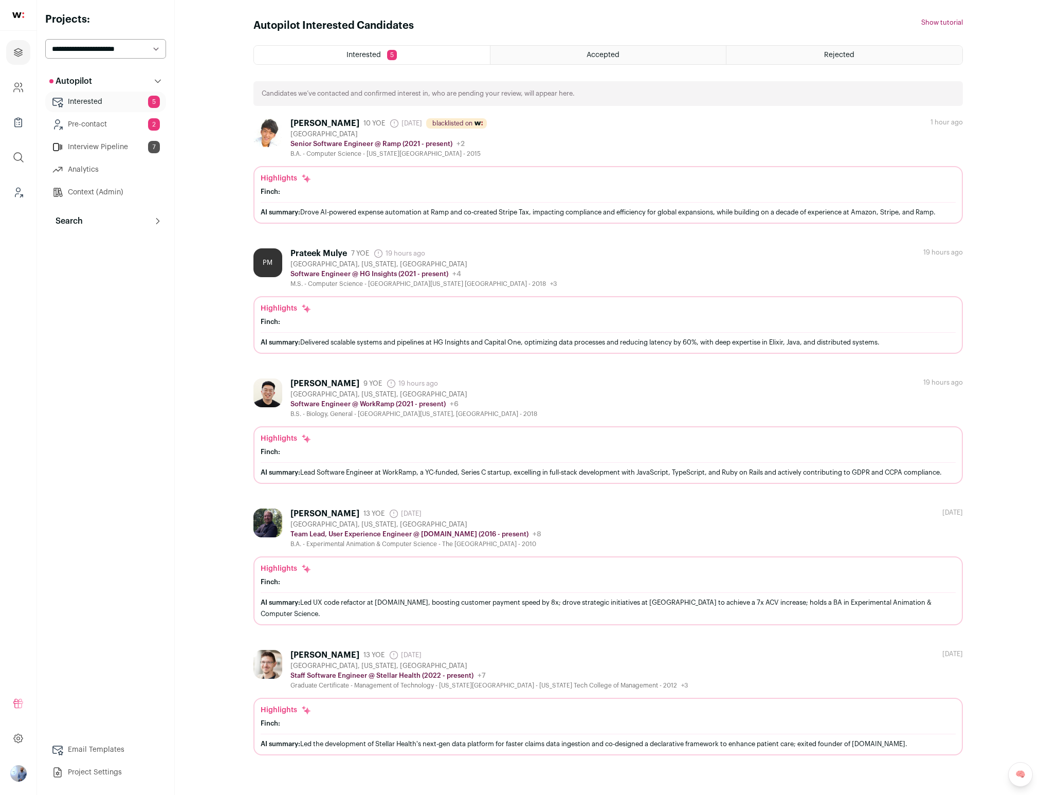
click at [386, 389] on div "Alexander Choi 9 YOE 19 hours ago Admin only. The last time the profile was scr…" at bounding box center [413, 398] width 247 height 40
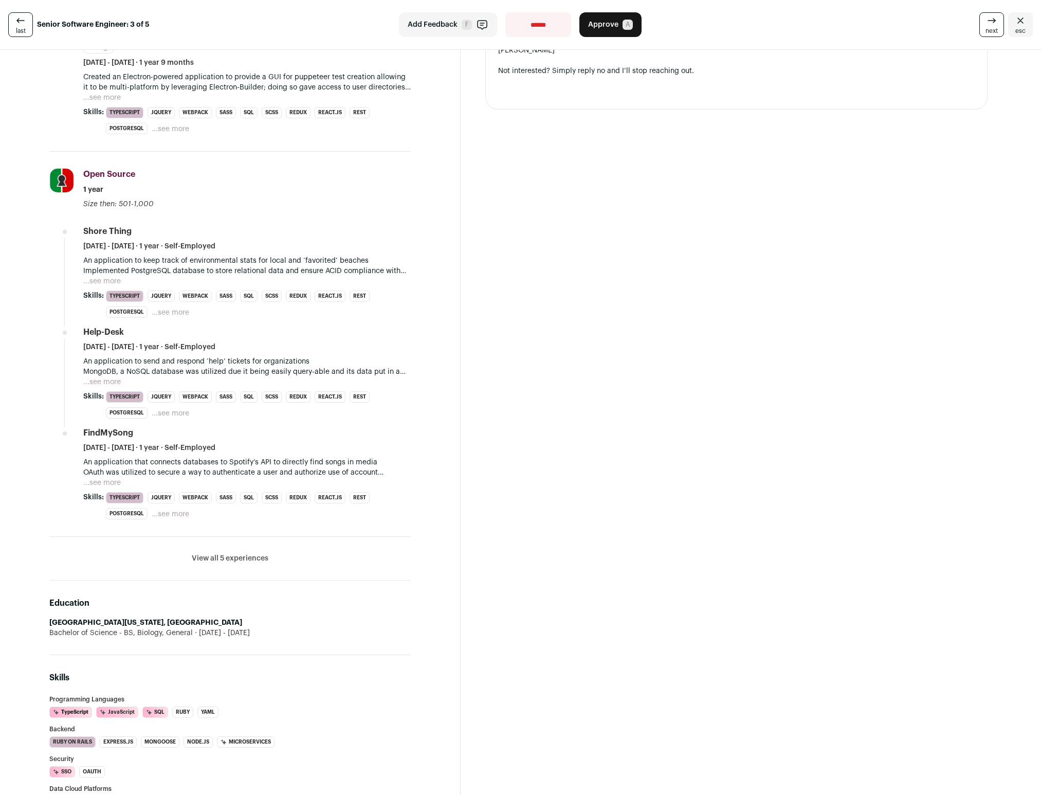
scroll to position [403, 0]
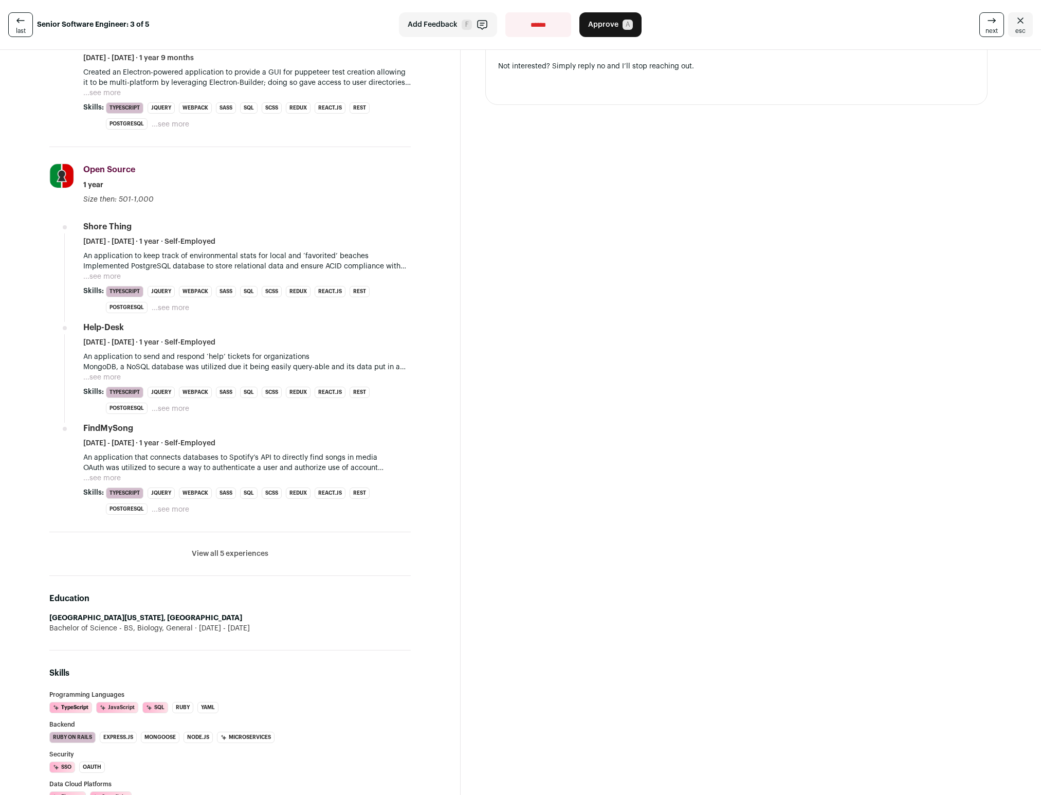
click at [224, 557] on button "View all 5 experiences" at bounding box center [230, 553] width 77 height 10
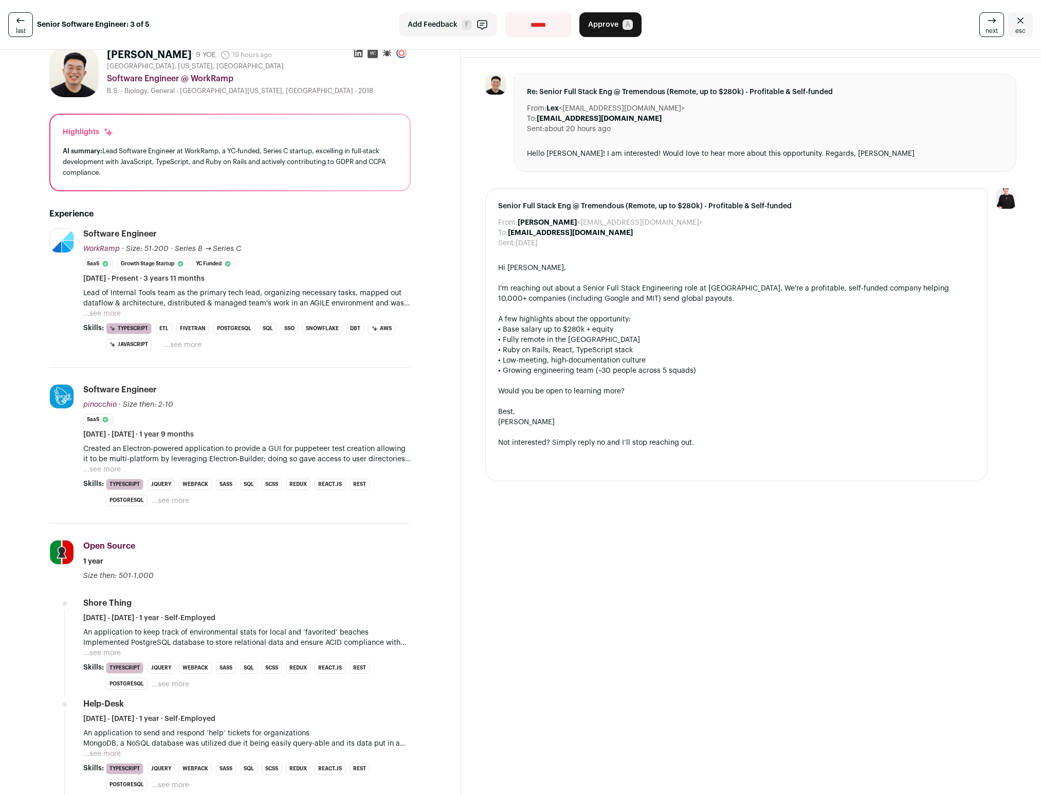
scroll to position [0, 0]
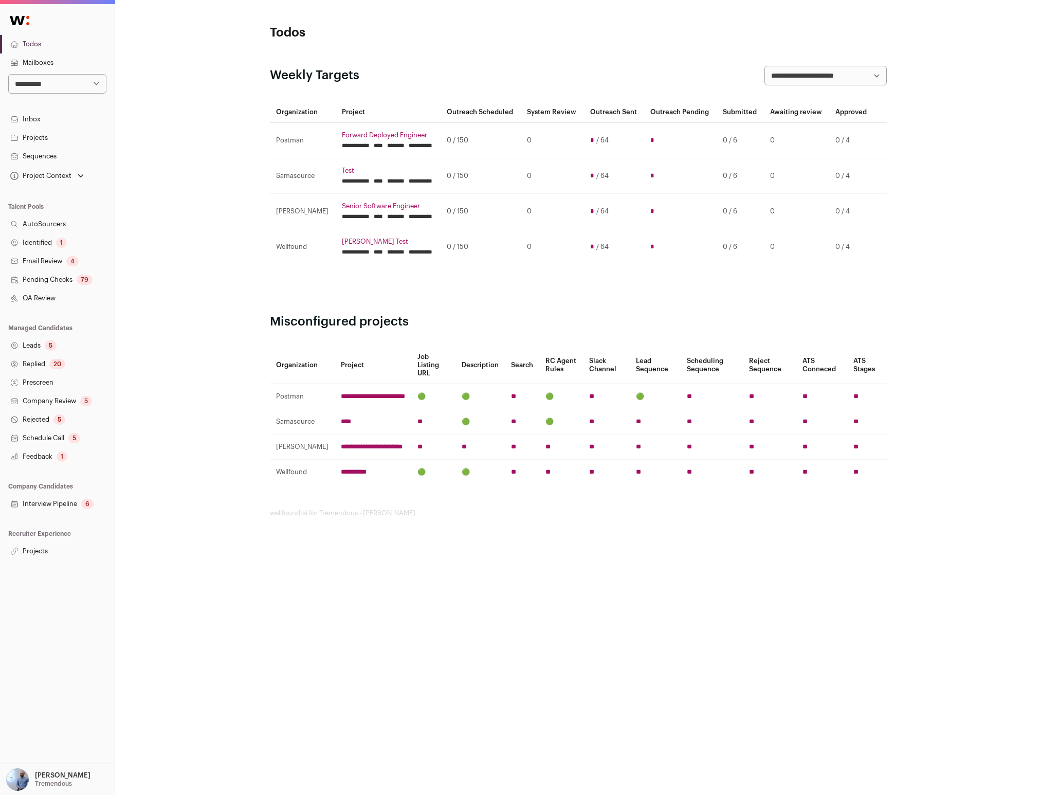
click at [35, 556] on link "Projects" at bounding box center [57, 551] width 115 height 19
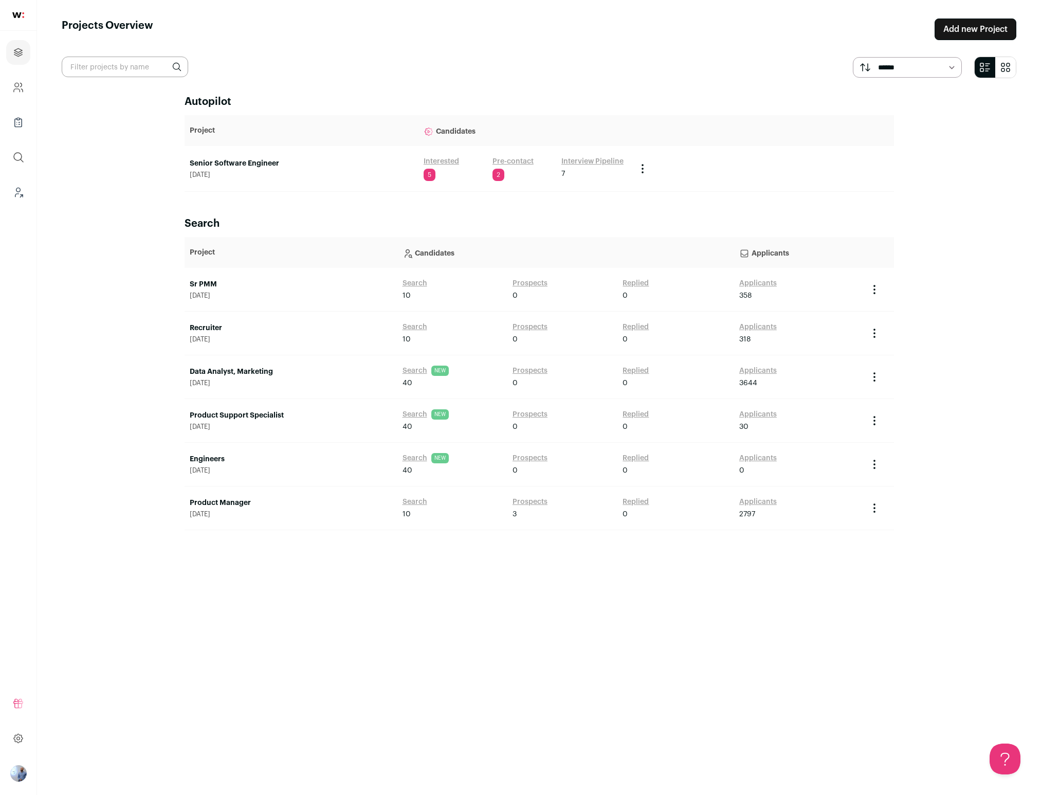
click at [270, 161] on link "Senior Software Engineer" at bounding box center [302, 163] width 224 height 10
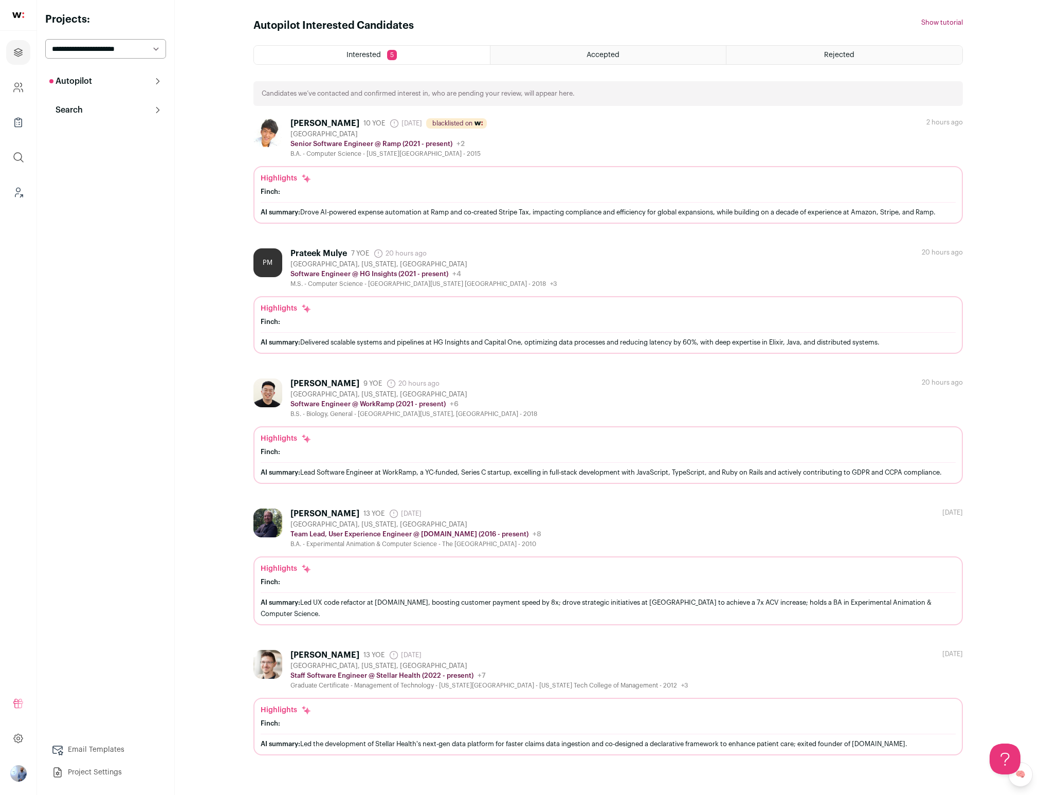
click at [327, 133] on div "[GEOGRAPHIC_DATA]" at bounding box center [388, 134] width 196 height 8
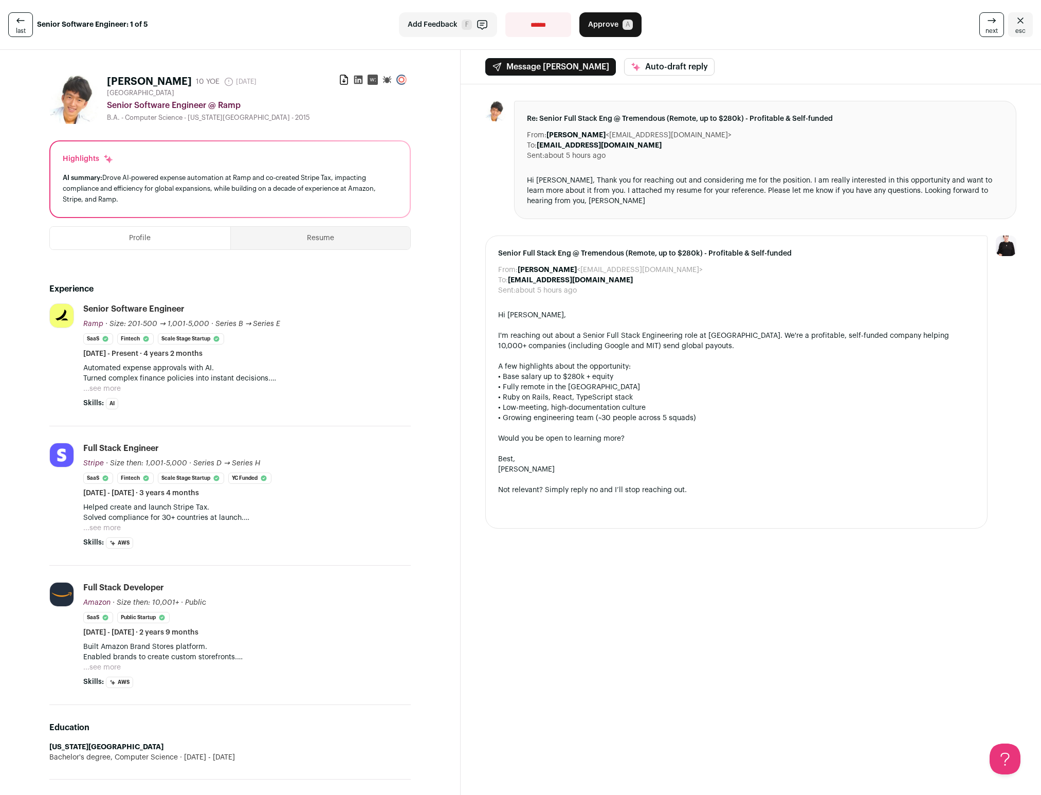
click at [360, 78] on icon at bounding box center [358, 80] width 9 height 9
click at [372, 79] on rect at bounding box center [373, 80] width 10 height 10
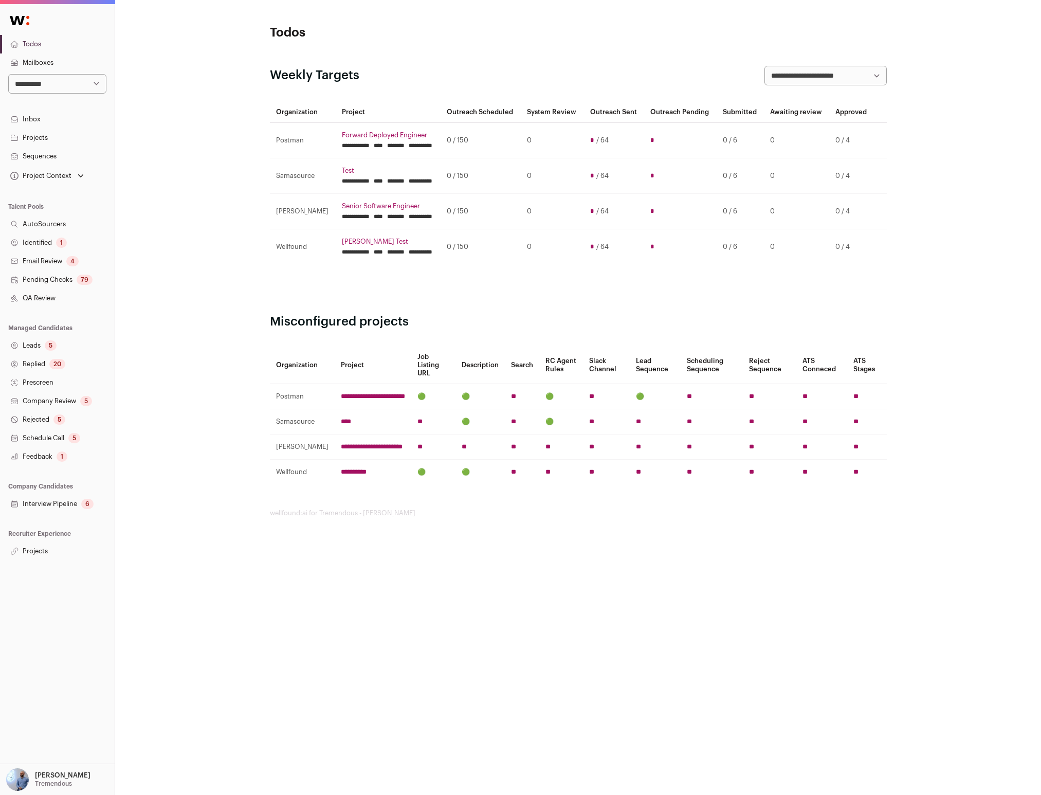
click at [36, 557] on link "Projects" at bounding box center [57, 551] width 115 height 19
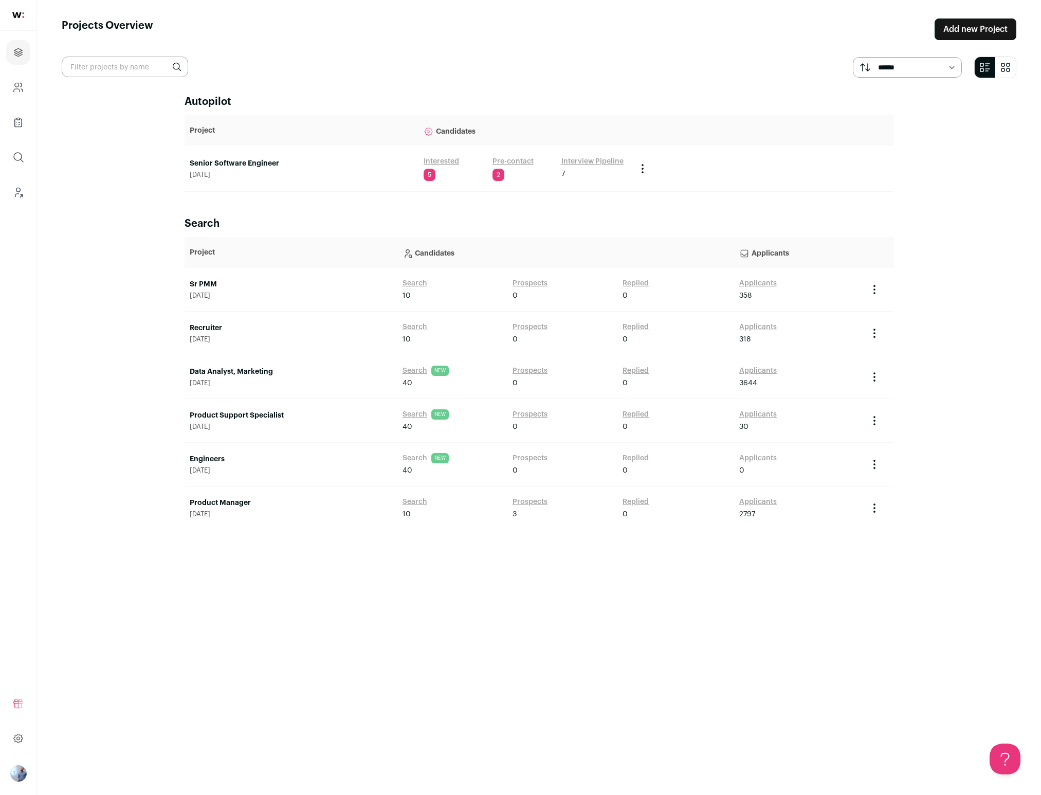
click at [249, 161] on link "Senior Software Engineer" at bounding box center [302, 163] width 224 height 10
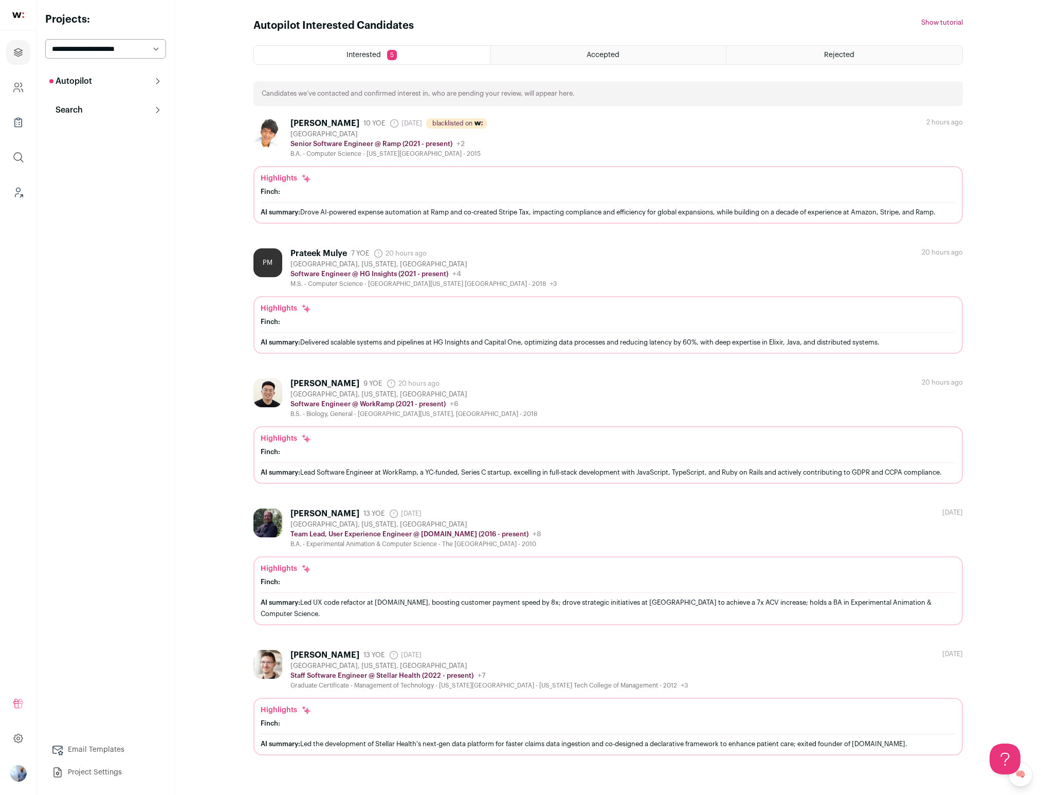
click at [104, 103] on button "Search" at bounding box center [105, 110] width 121 height 21
click at [109, 133] on link "Search" at bounding box center [105, 130] width 121 height 21
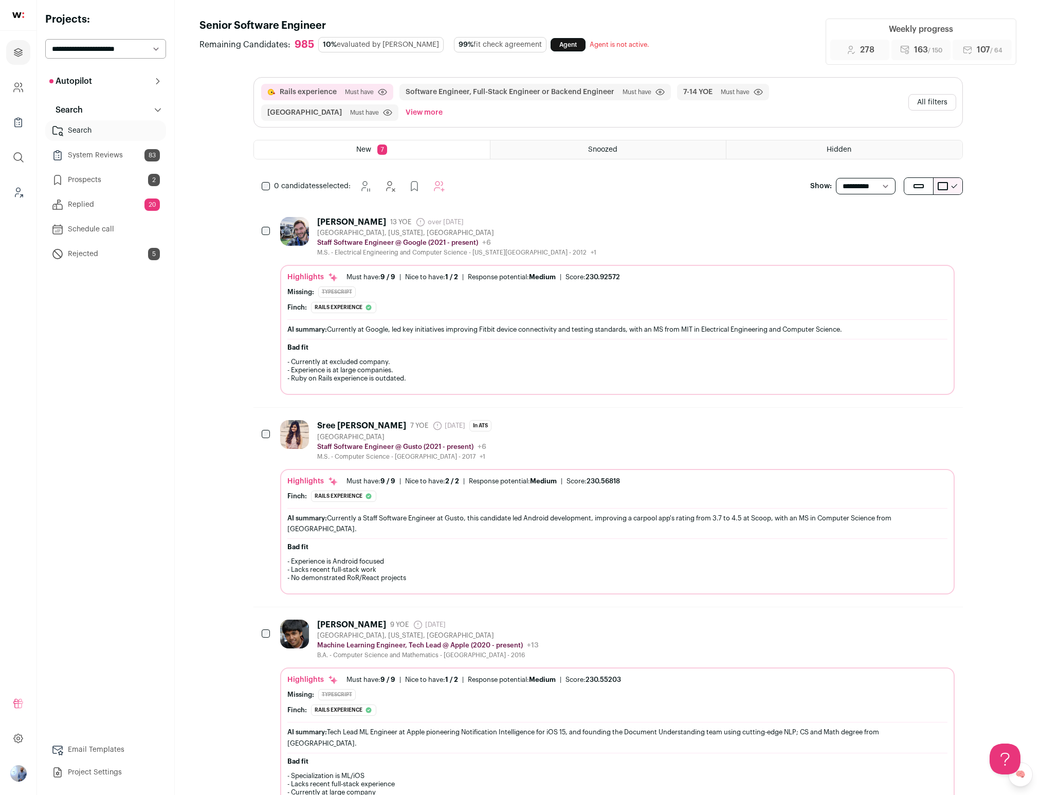
click at [300, 361] on p "- Currently at excluded company. - Experience is at large companies. - Ruby on …" at bounding box center [617, 370] width 660 height 25
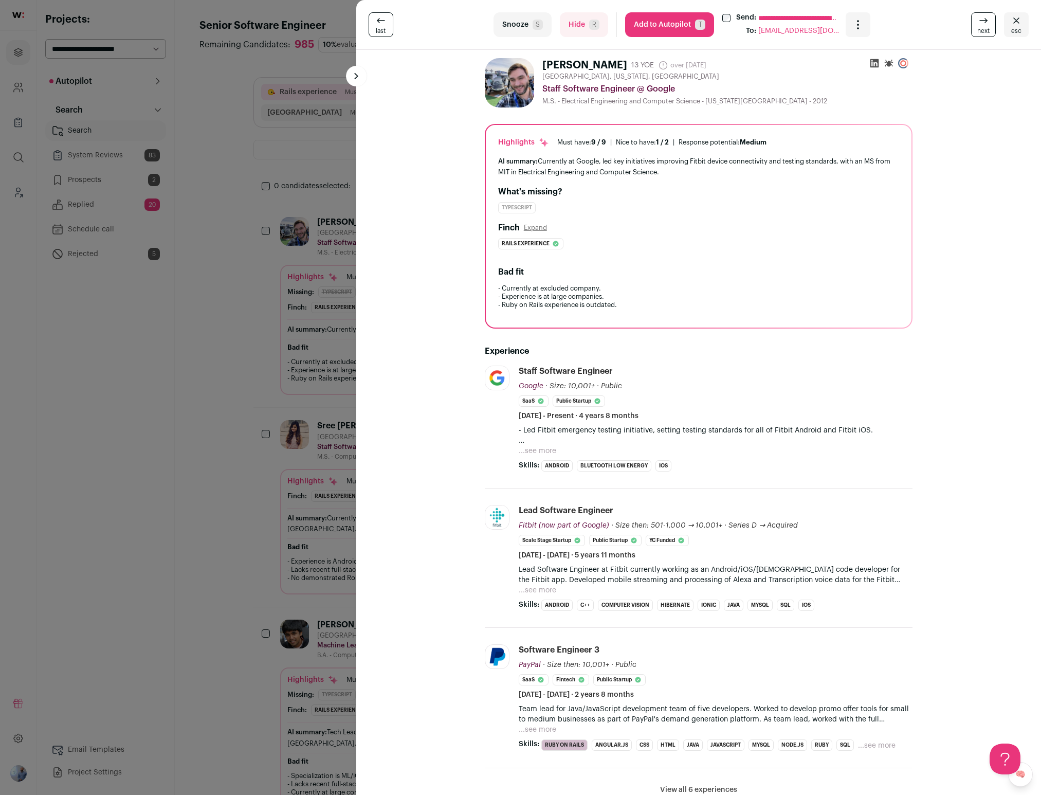
click at [516, 290] on p "- Currently at excluded company. - Experience is at large companies. - Ruby on …" at bounding box center [698, 296] width 401 height 25
click at [515, 291] on p "- Currently at excluded company. - Experience is at large companies. - Ruby on …" at bounding box center [698, 296] width 401 height 25
copy p "- Currently at excluded company."
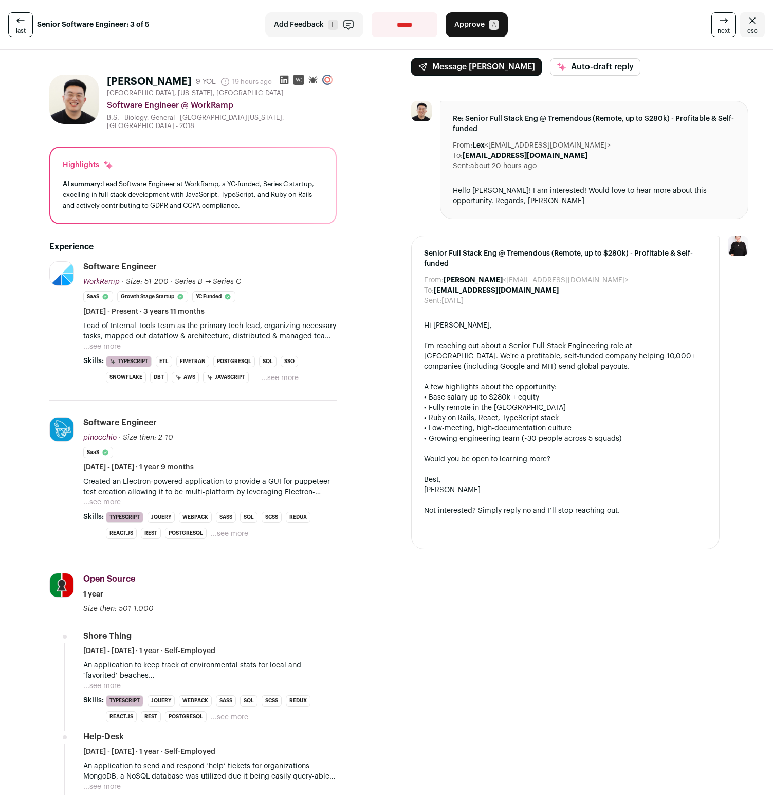
click at [755, 24] on icon "Close" at bounding box center [752, 20] width 12 height 12
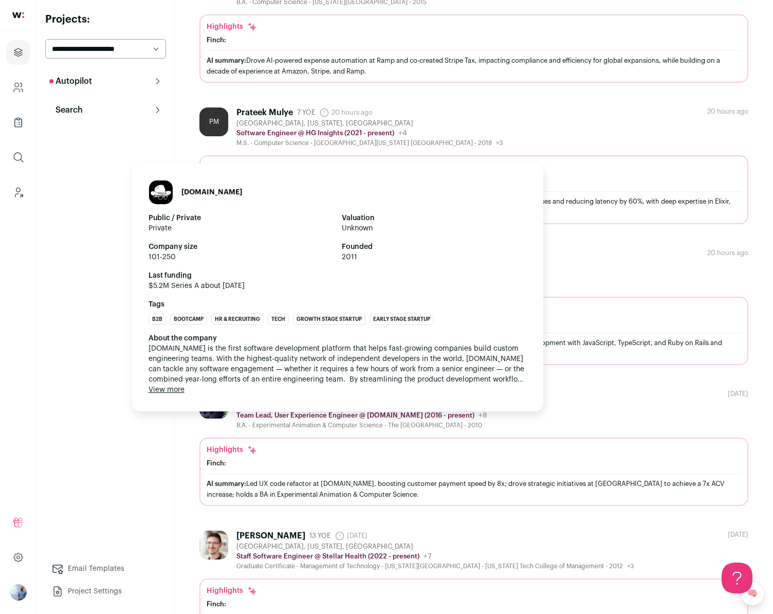
scroll to position [203, 0]
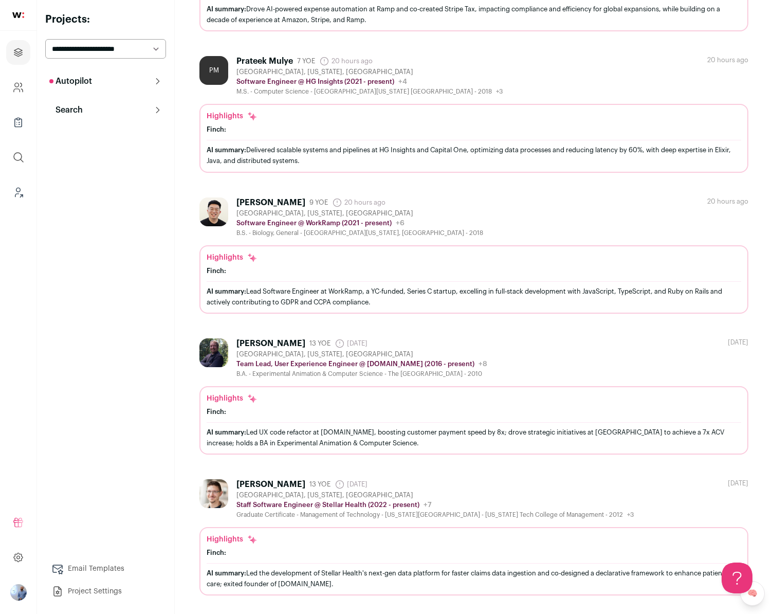
click at [410, 213] on div "[GEOGRAPHIC_DATA], [US_STATE], [GEOGRAPHIC_DATA]" at bounding box center [359, 213] width 247 height 8
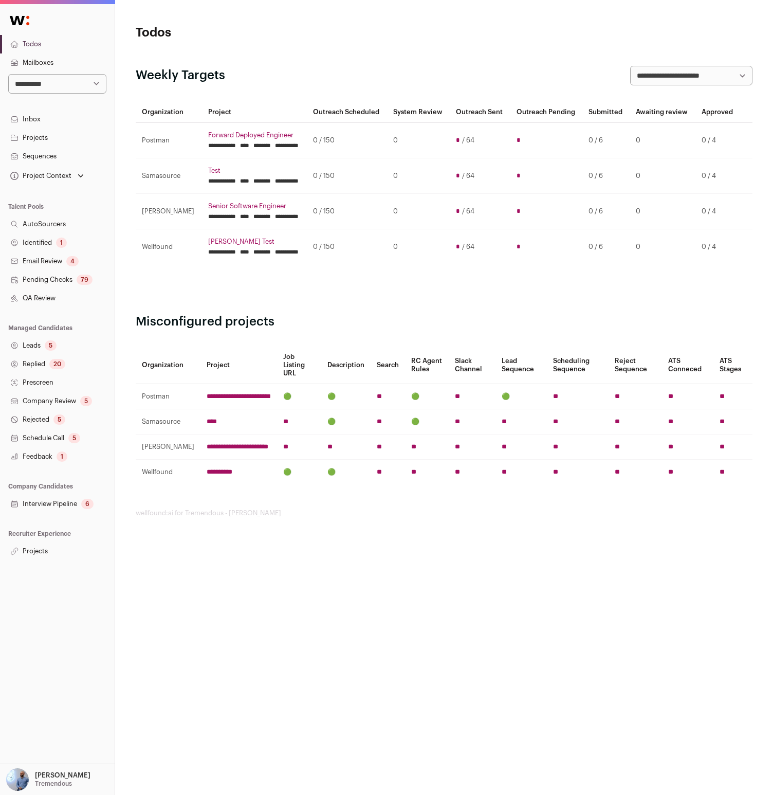
click at [40, 553] on link "Projects" at bounding box center [57, 551] width 115 height 19
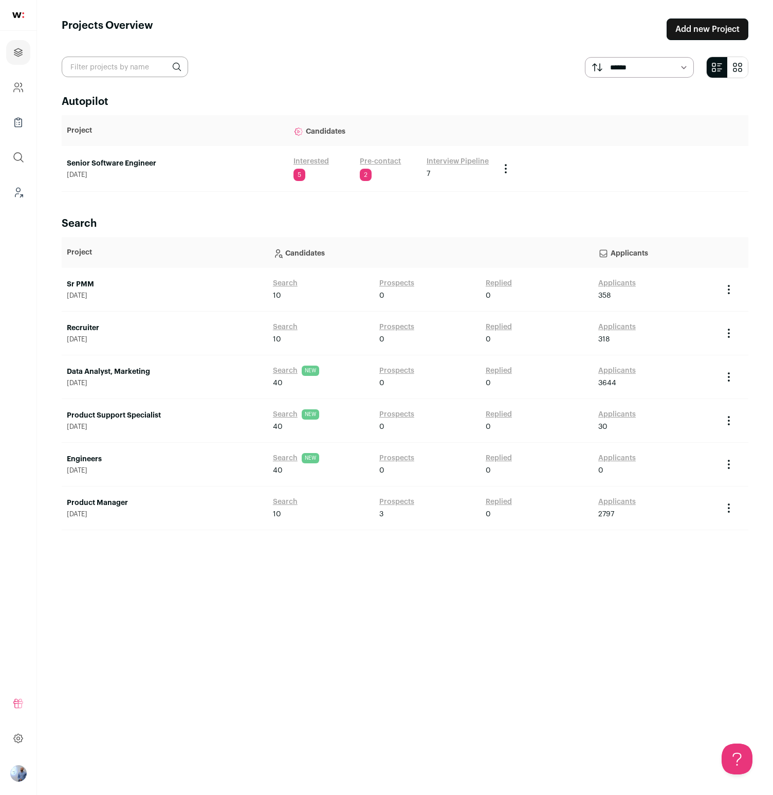
click at [132, 164] on link "Senior Software Engineer" at bounding box center [175, 163] width 216 height 10
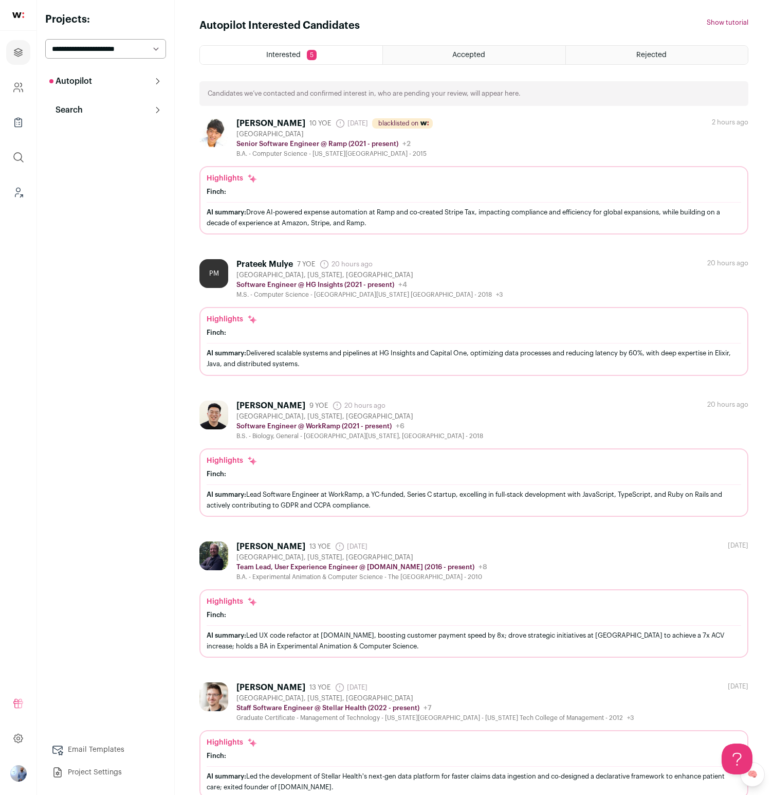
click at [243, 337] on div "Finch:" at bounding box center [474, 332] width 535 height 8
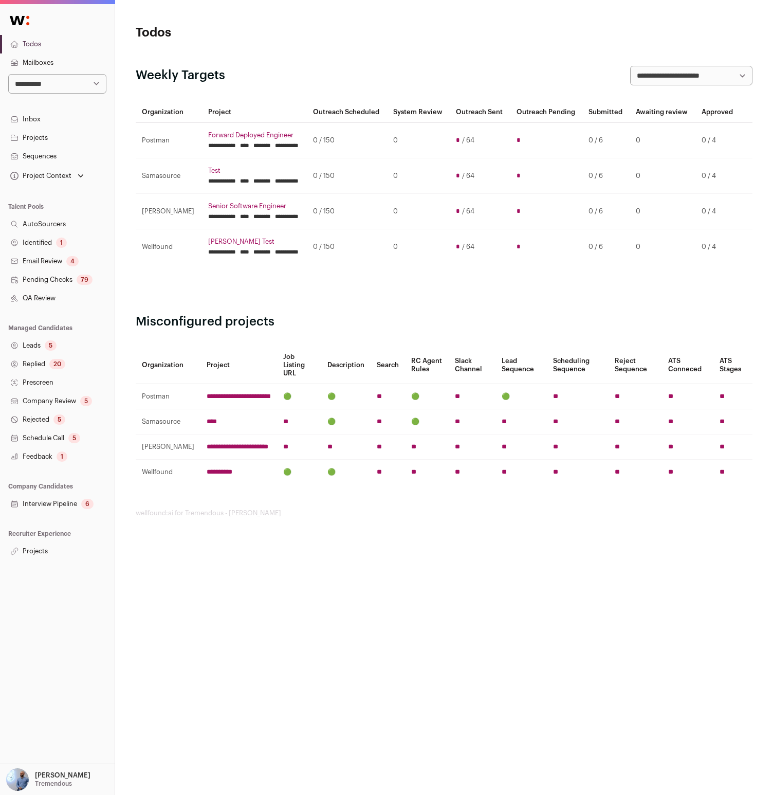
click at [39, 559] on link "Projects" at bounding box center [57, 551] width 115 height 19
